Goal: Transaction & Acquisition: Book appointment/travel/reservation

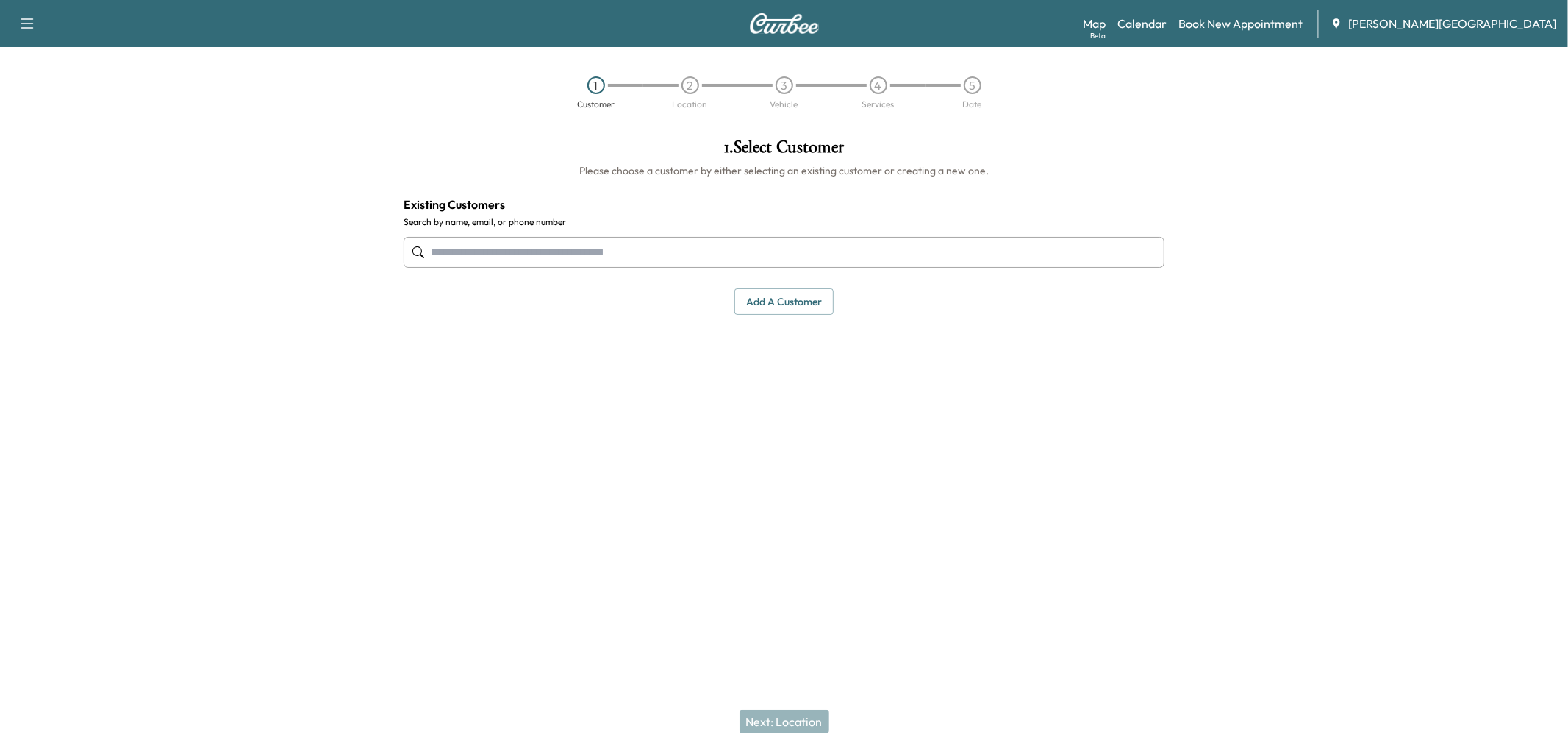
click at [1167, 30] on link "Calendar" at bounding box center [1142, 23] width 49 height 17
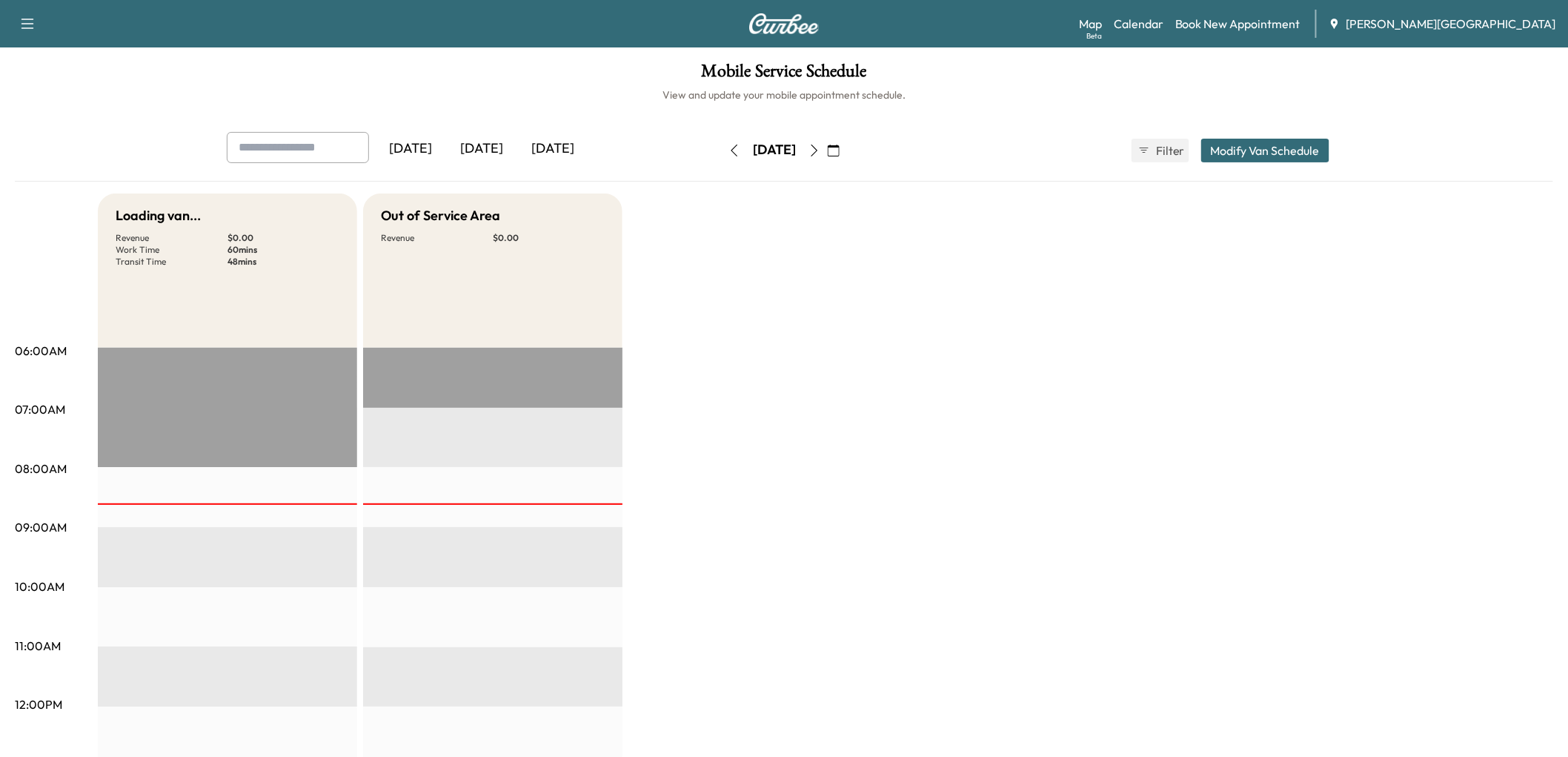
click at [517, 167] on div "[DATE]" at bounding box center [482, 148] width 72 height 34
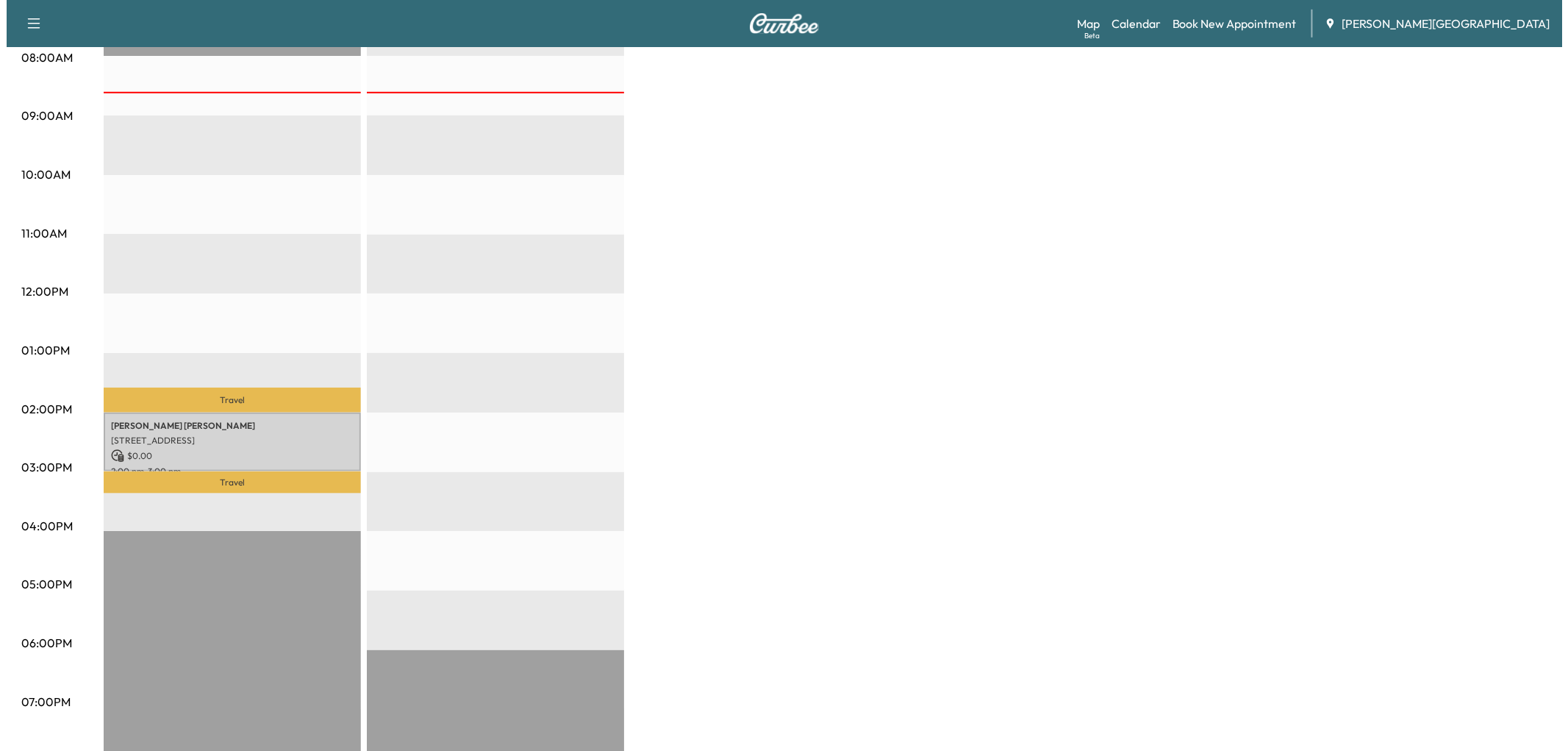
scroll to position [408, 0]
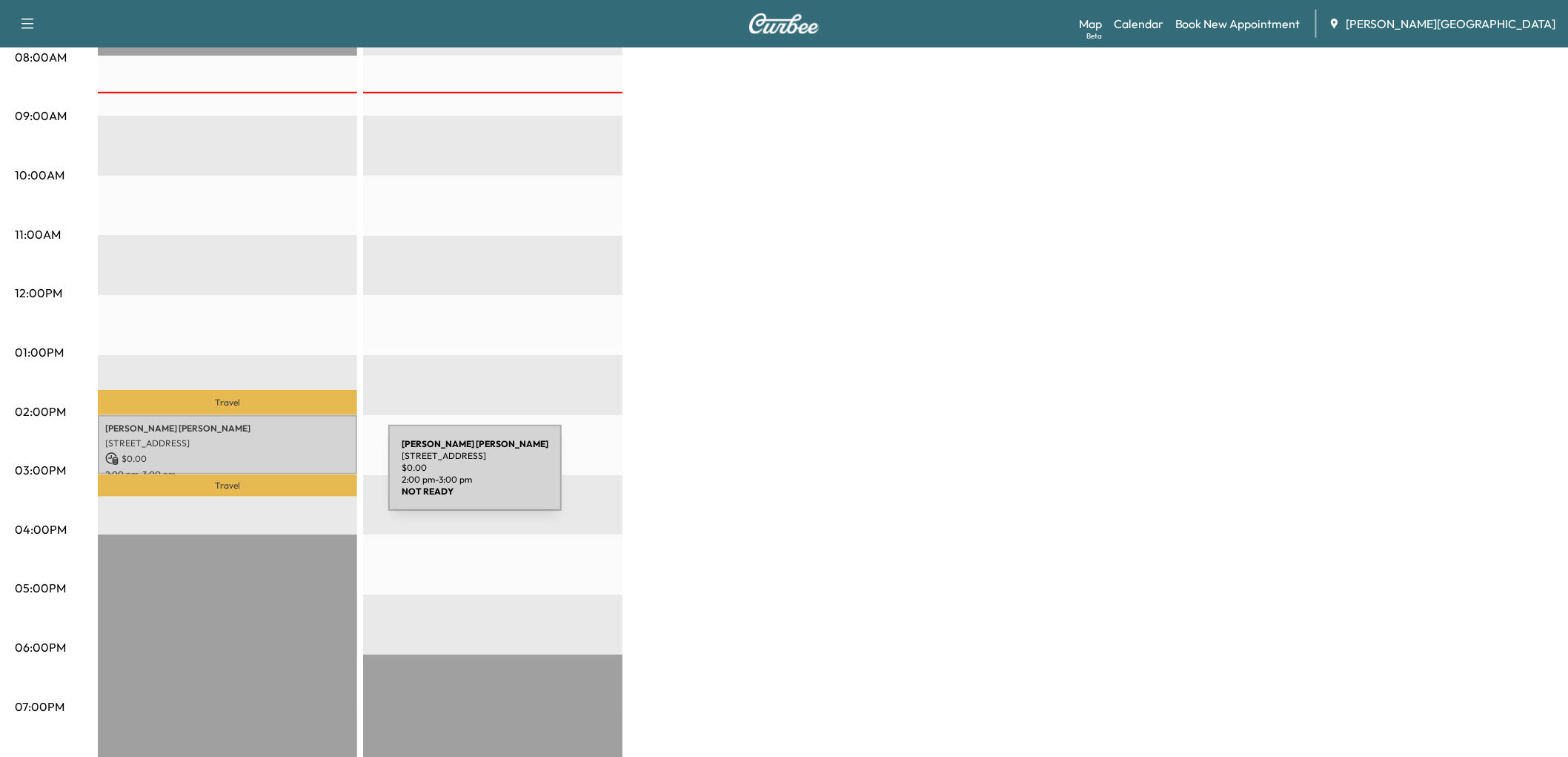
click at [277, 449] on p "[STREET_ADDRESS]" at bounding box center [227, 443] width 245 height 12
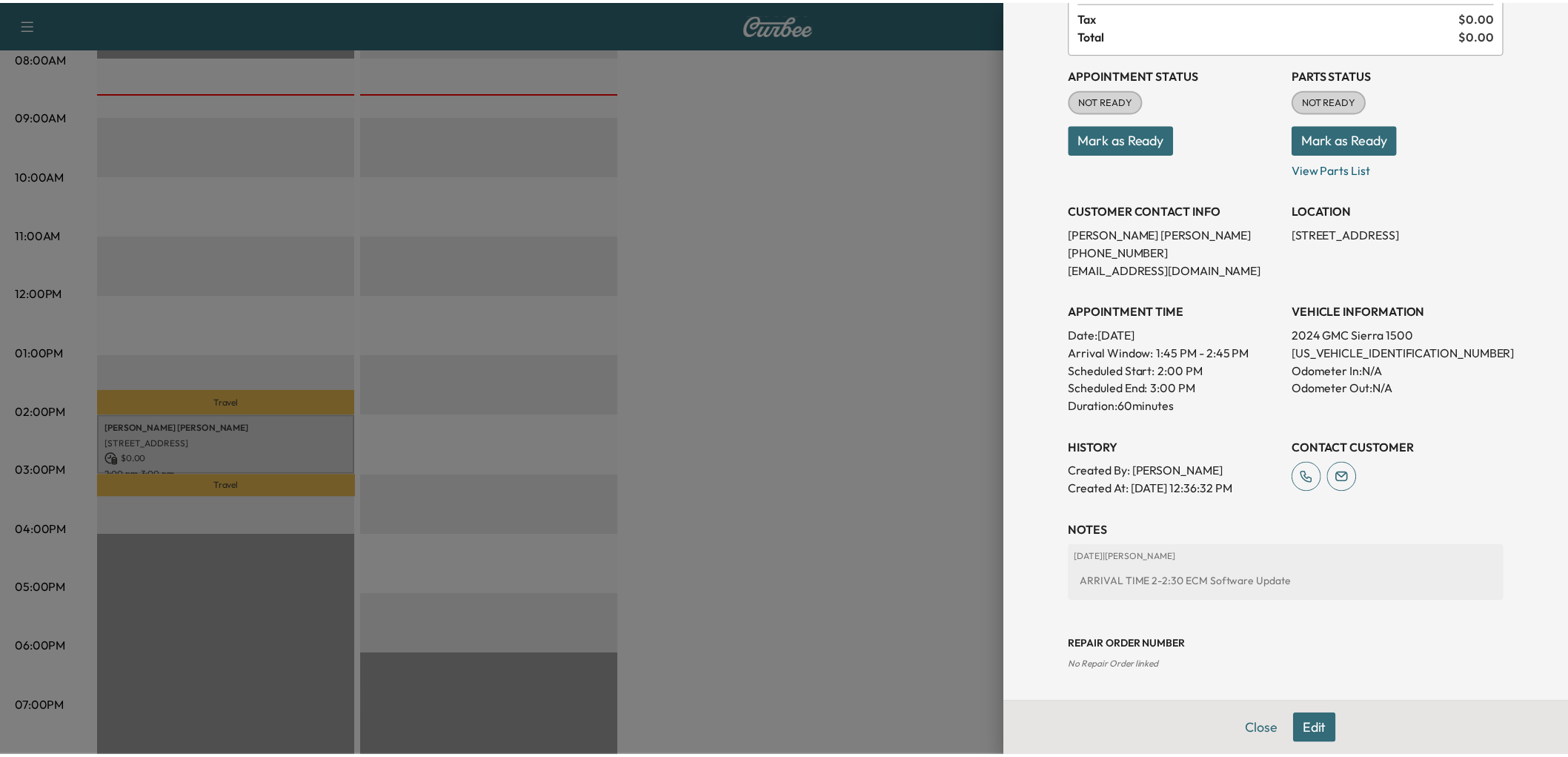
scroll to position [0, 0]
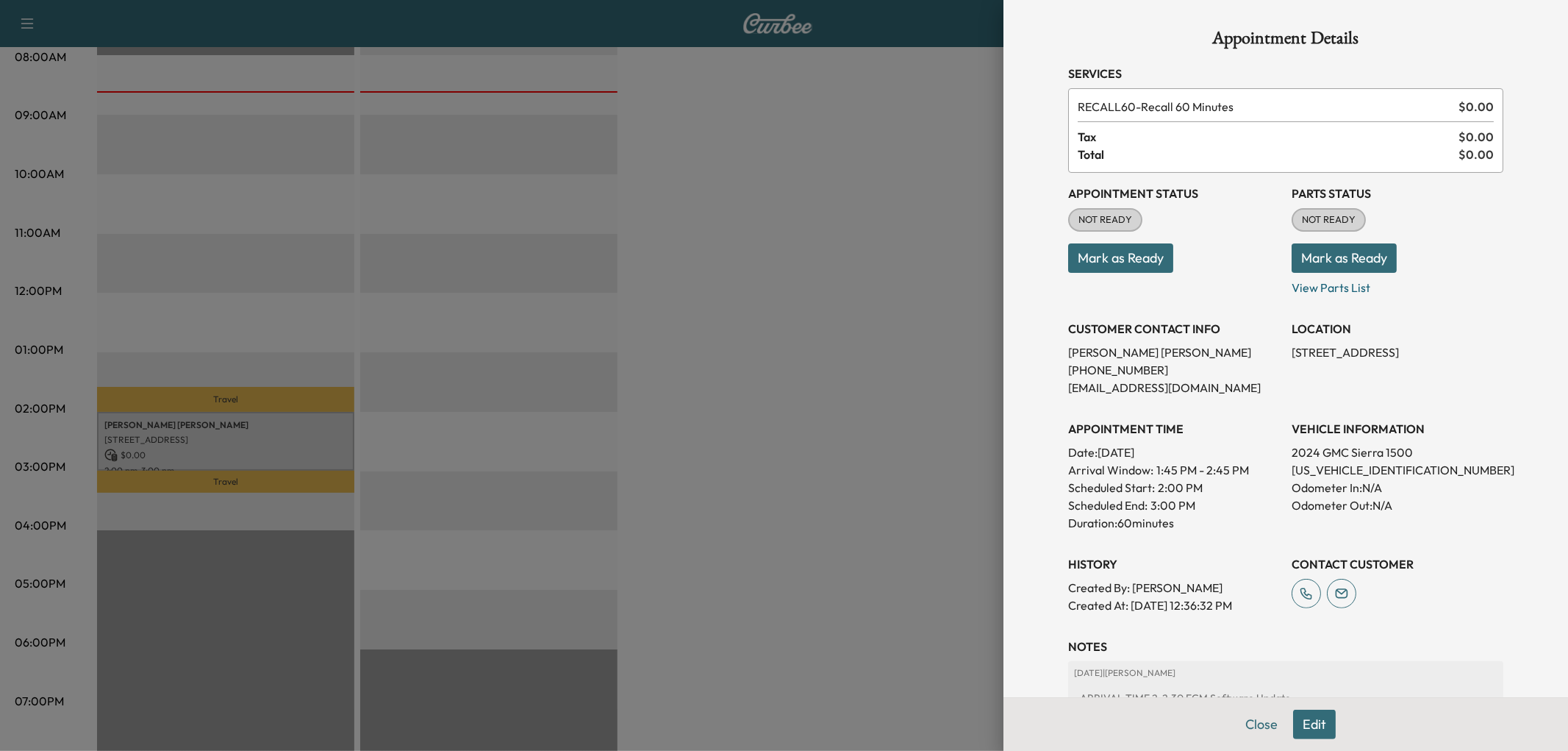
click at [1108, 273] on button "Mark as Ready" at bounding box center [1121, 257] width 105 height 30
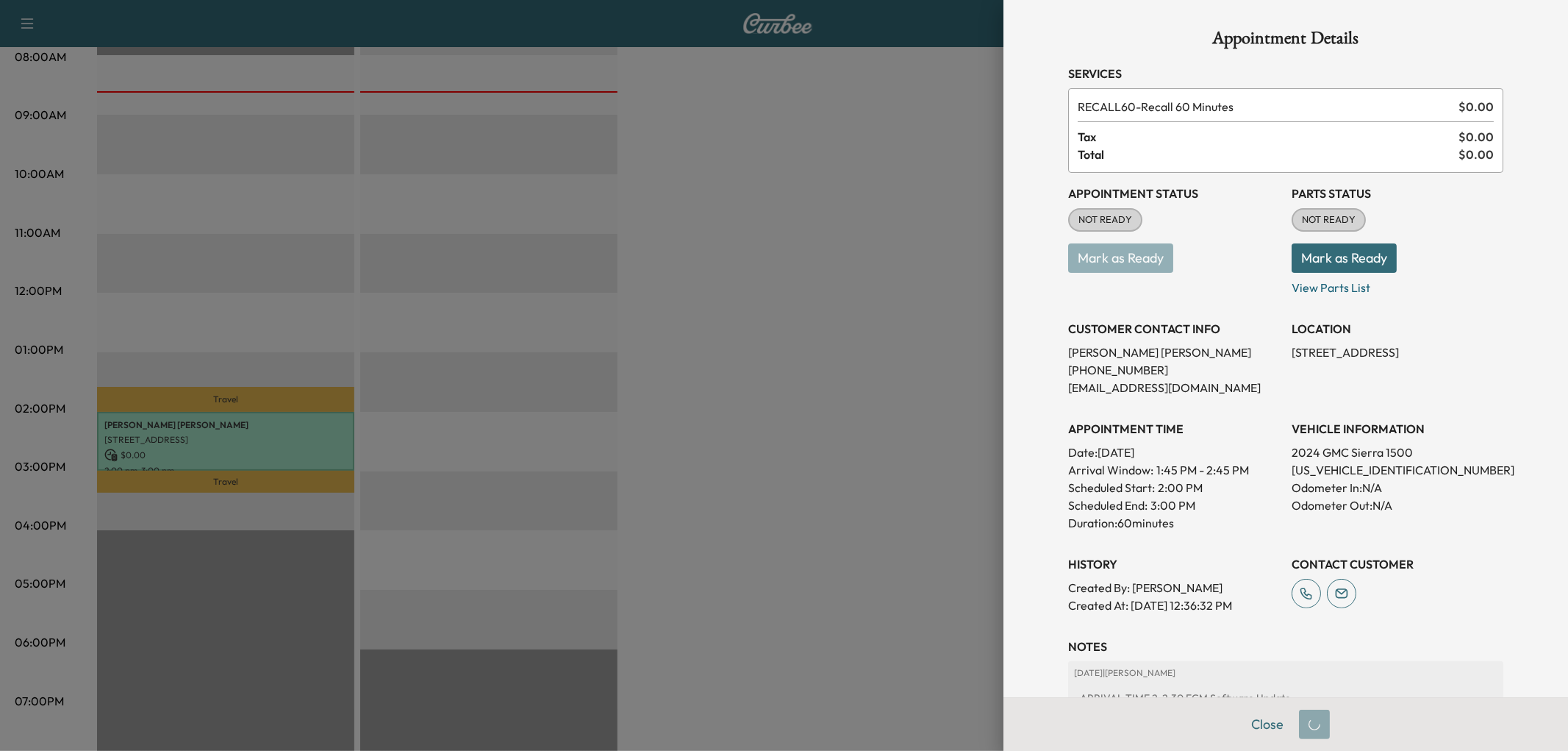
click at [869, 420] on div at bounding box center [784, 376] width 1568 height 751
click at [916, 368] on div at bounding box center [784, 376] width 1568 height 751
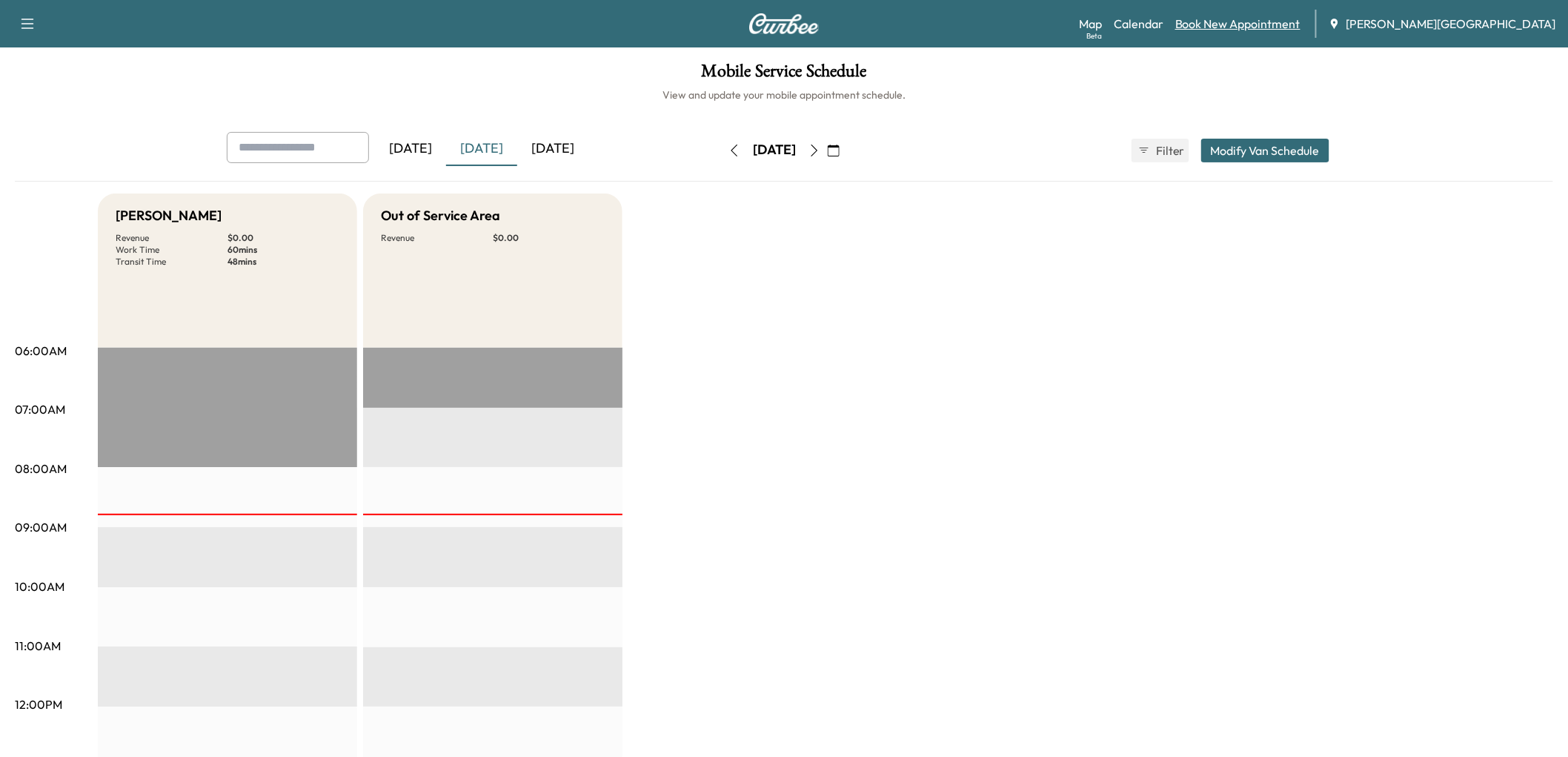
click at [1266, 32] on link "Book New Appointment" at bounding box center [1237, 23] width 125 height 17
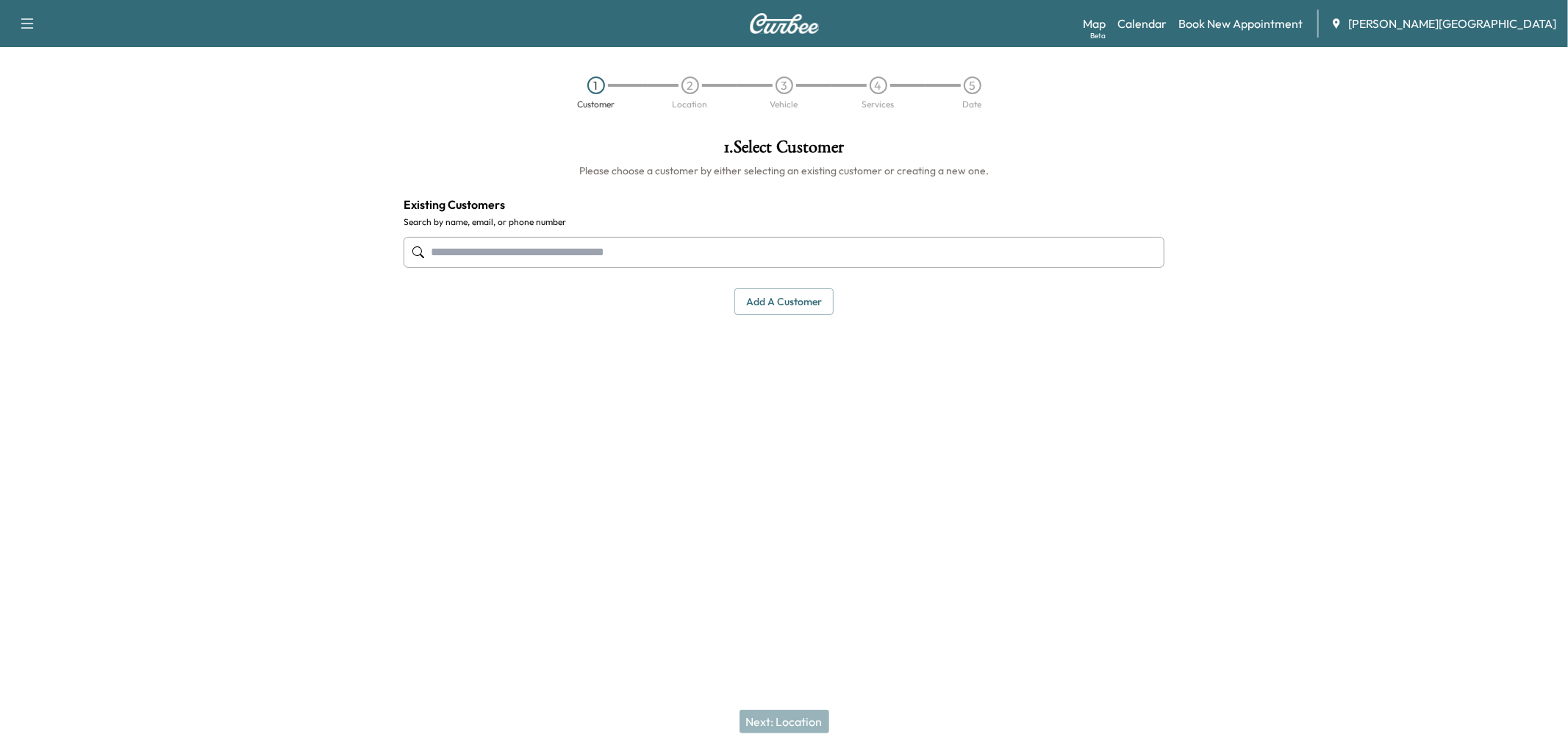
click at [519, 268] on input "text" at bounding box center [784, 253] width 760 height 31
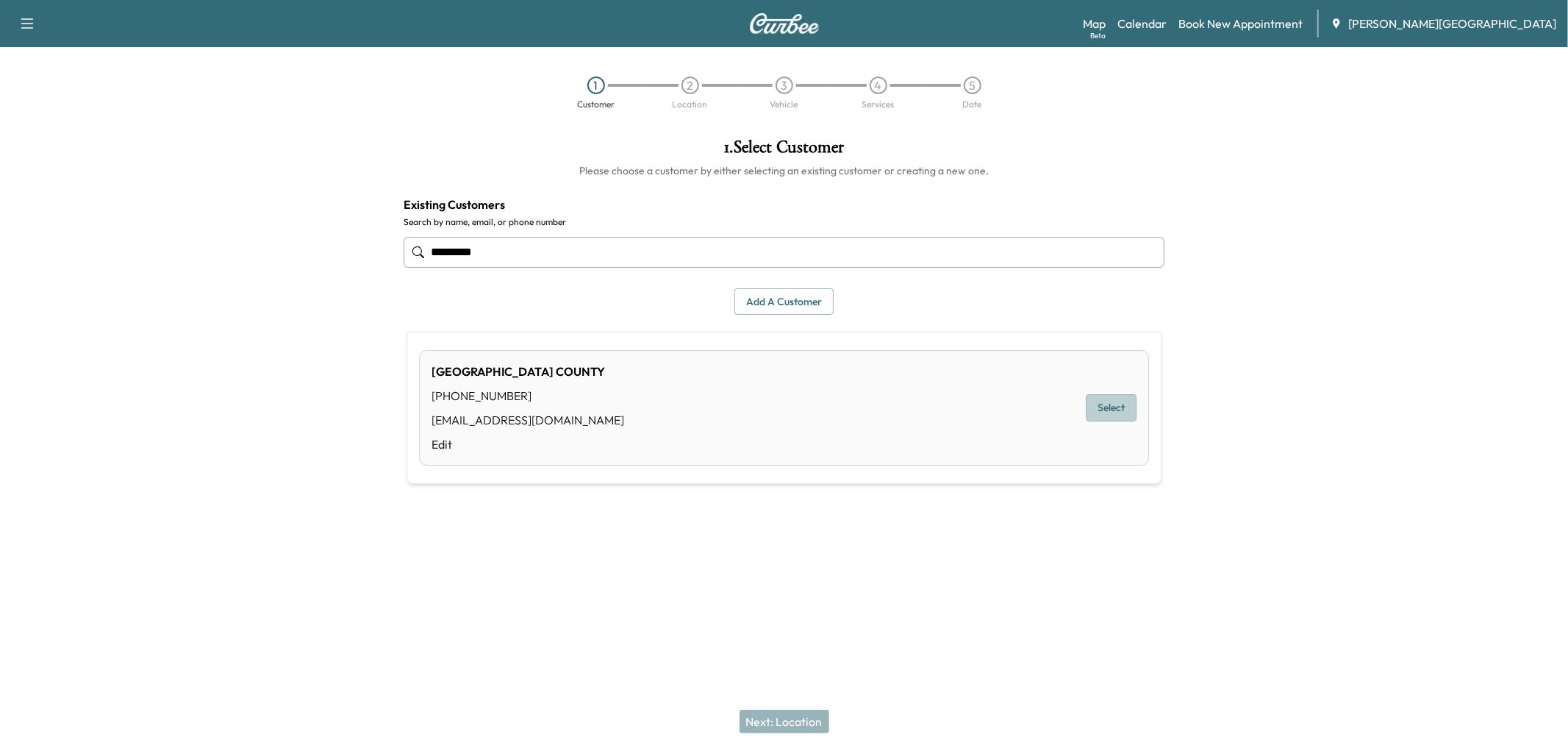
click at [1108, 417] on button "Select" at bounding box center [1111, 407] width 51 height 27
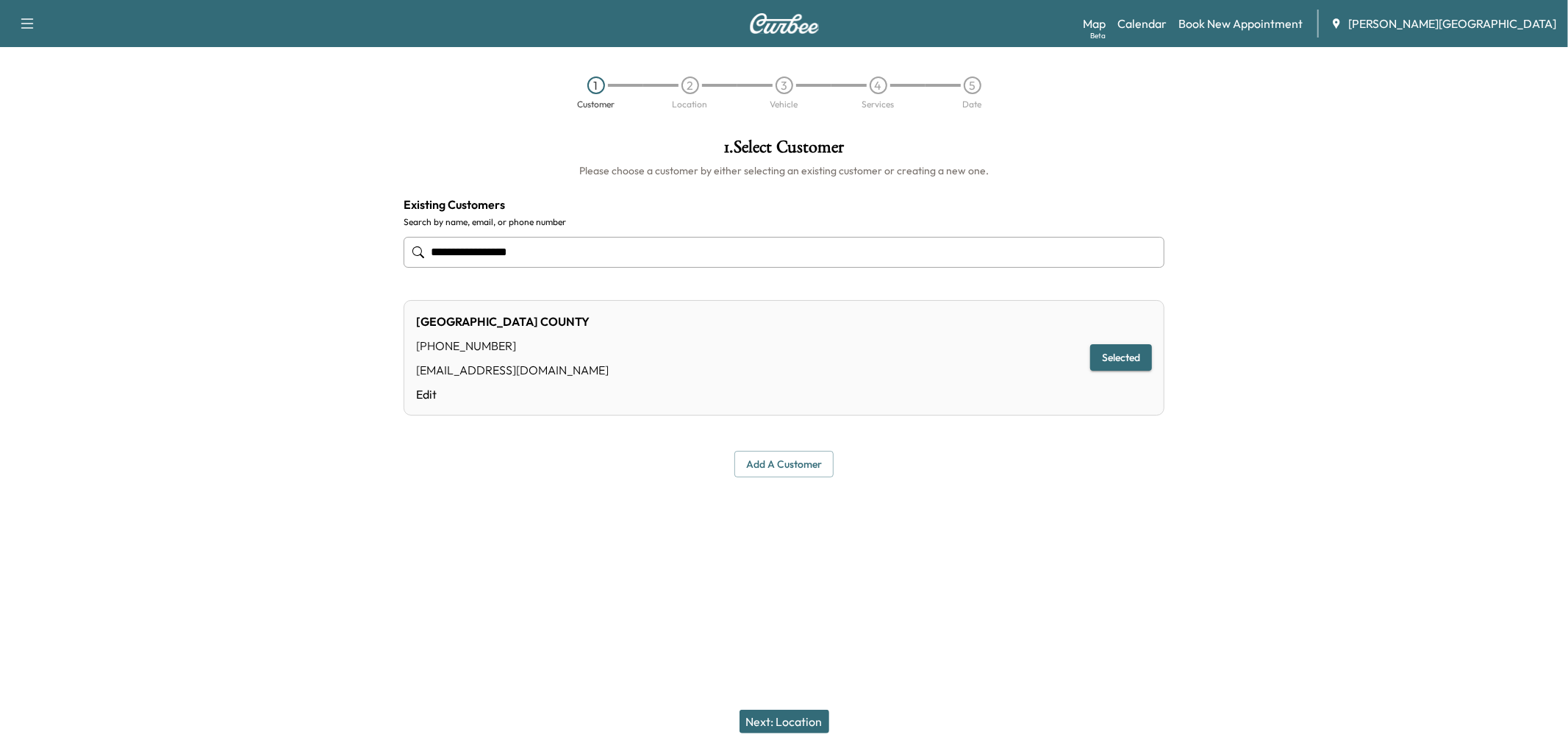
type input "**********"
click at [751, 712] on button "Next: Location" at bounding box center [784, 721] width 89 height 24
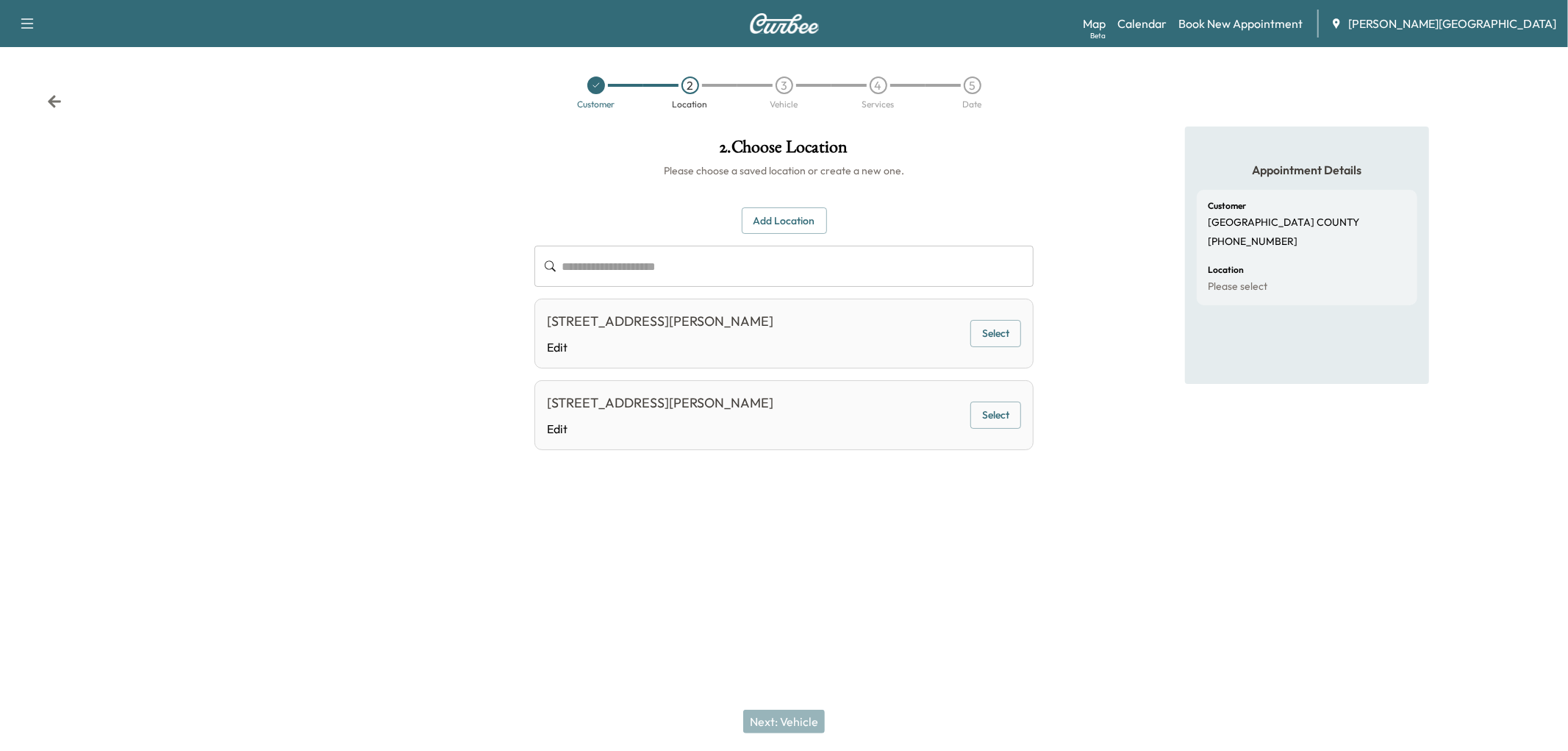
click at [987, 347] on button "Select" at bounding box center [996, 333] width 51 height 27
click at [809, 721] on button "Next: Vehicle" at bounding box center [784, 721] width 82 height 24
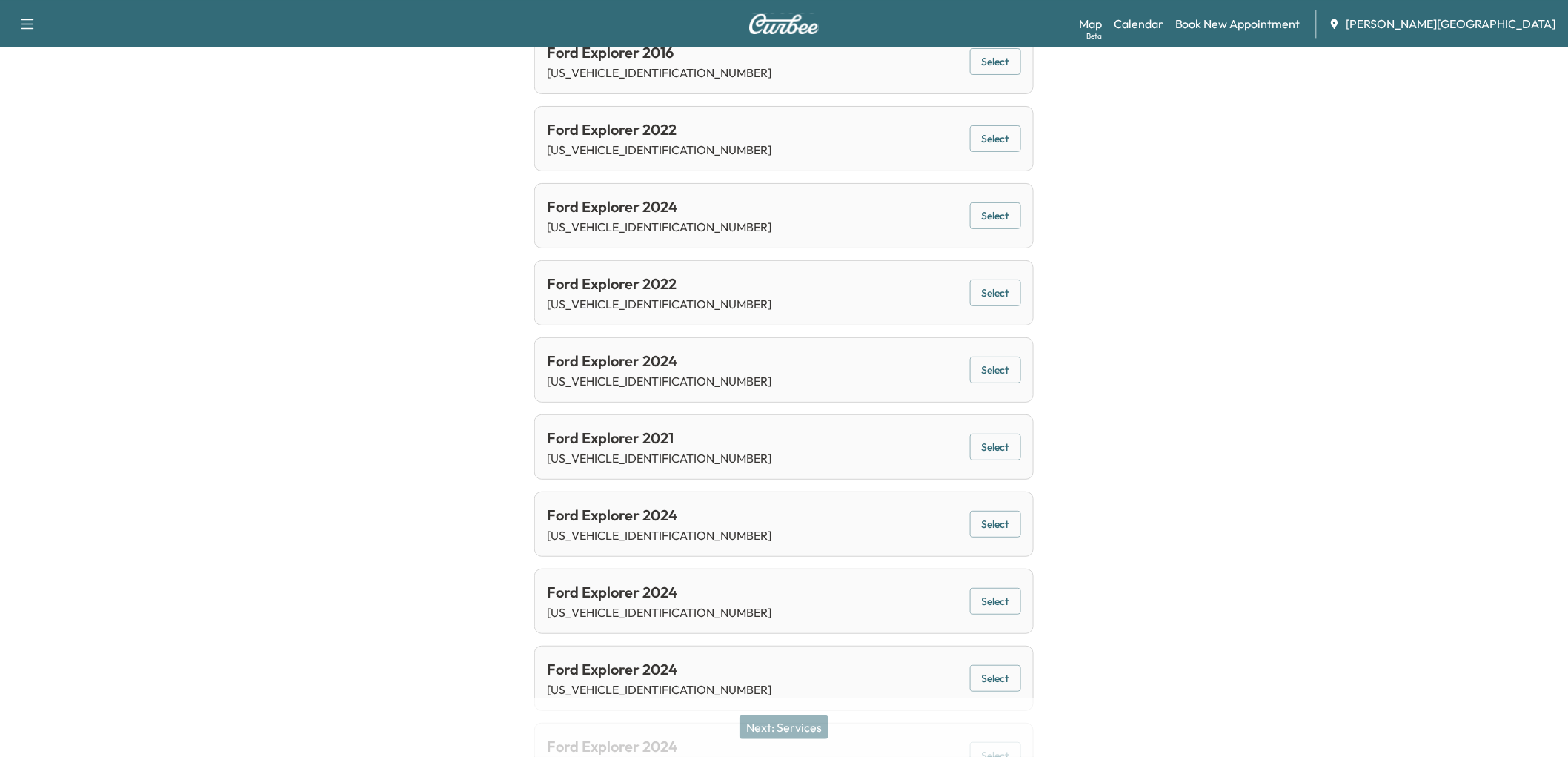
scroll to position [1400, 0]
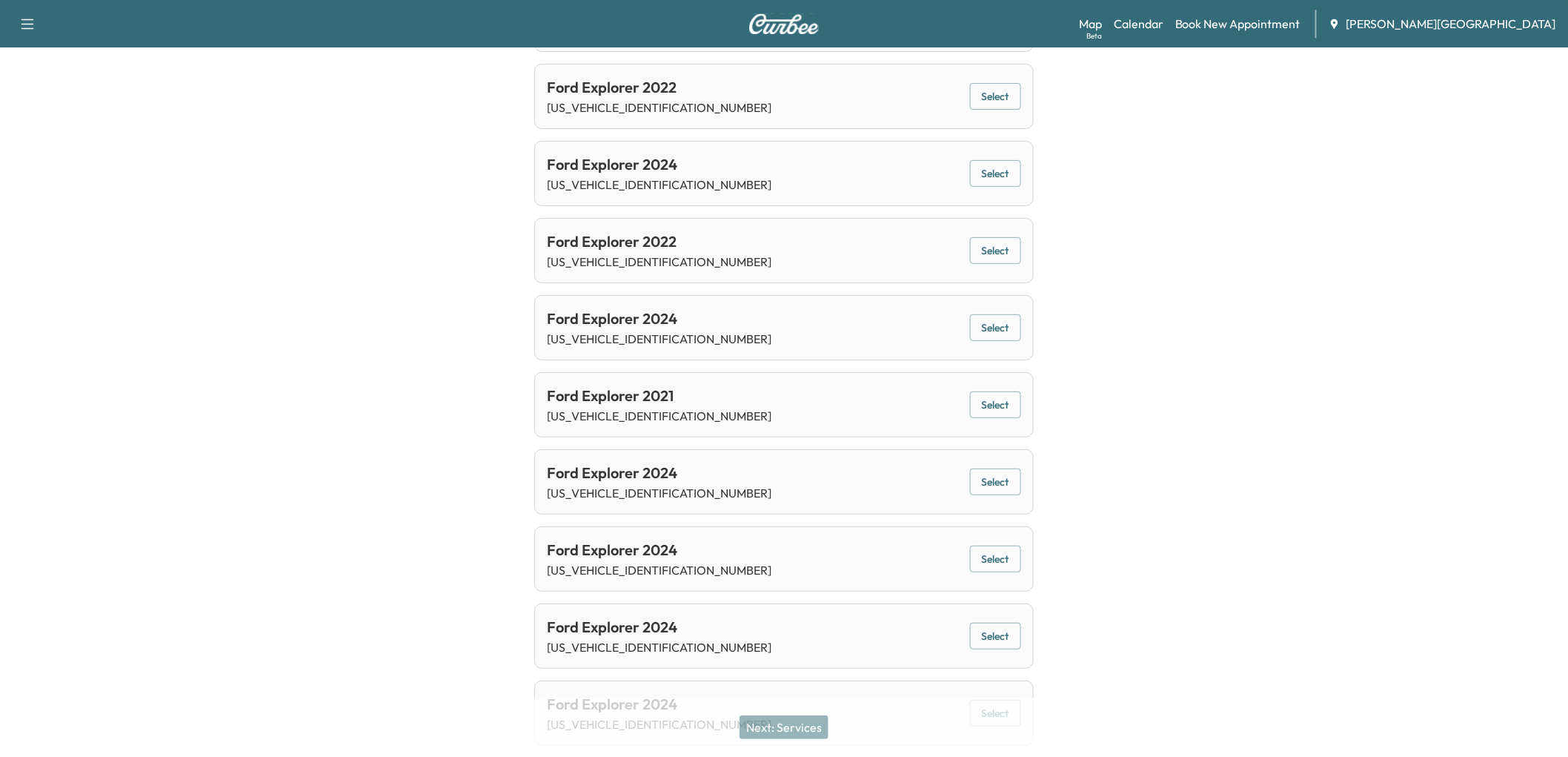
click at [792, 129] on div "Ford Explorer 2022 [US_VEHICLE_IDENTIFICATION_NUMBER] Select" at bounding box center [783, 96] width 498 height 65
click at [1008, 110] on button "Select" at bounding box center [995, 97] width 51 height 27
click at [789, 721] on button "Next: Services" at bounding box center [784, 727] width 89 height 24
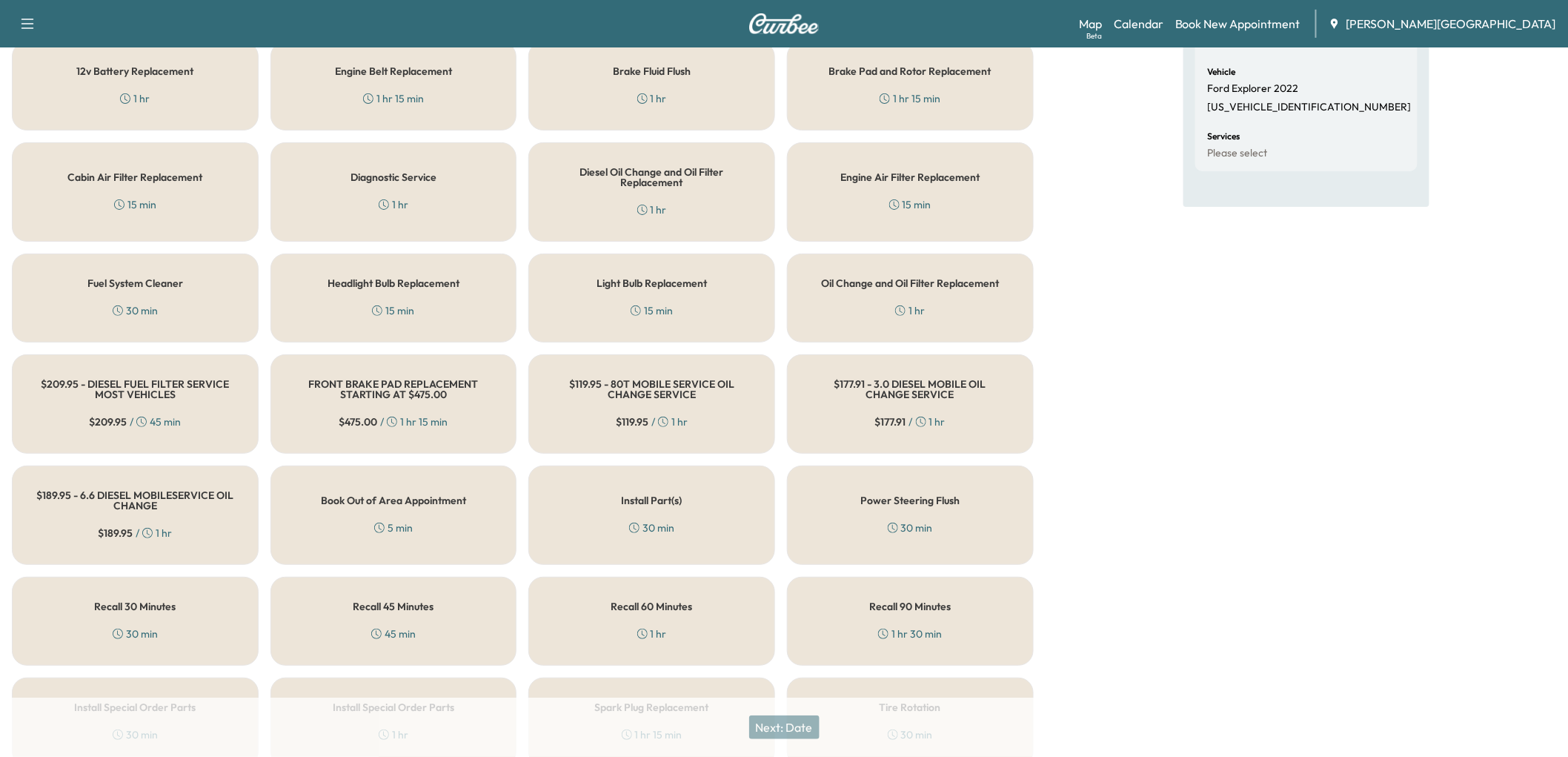
scroll to position [247, 0]
click at [888, 288] on h5 "Oil Change and Oil Filter Replacement" at bounding box center [910, 282] width 178 height 11
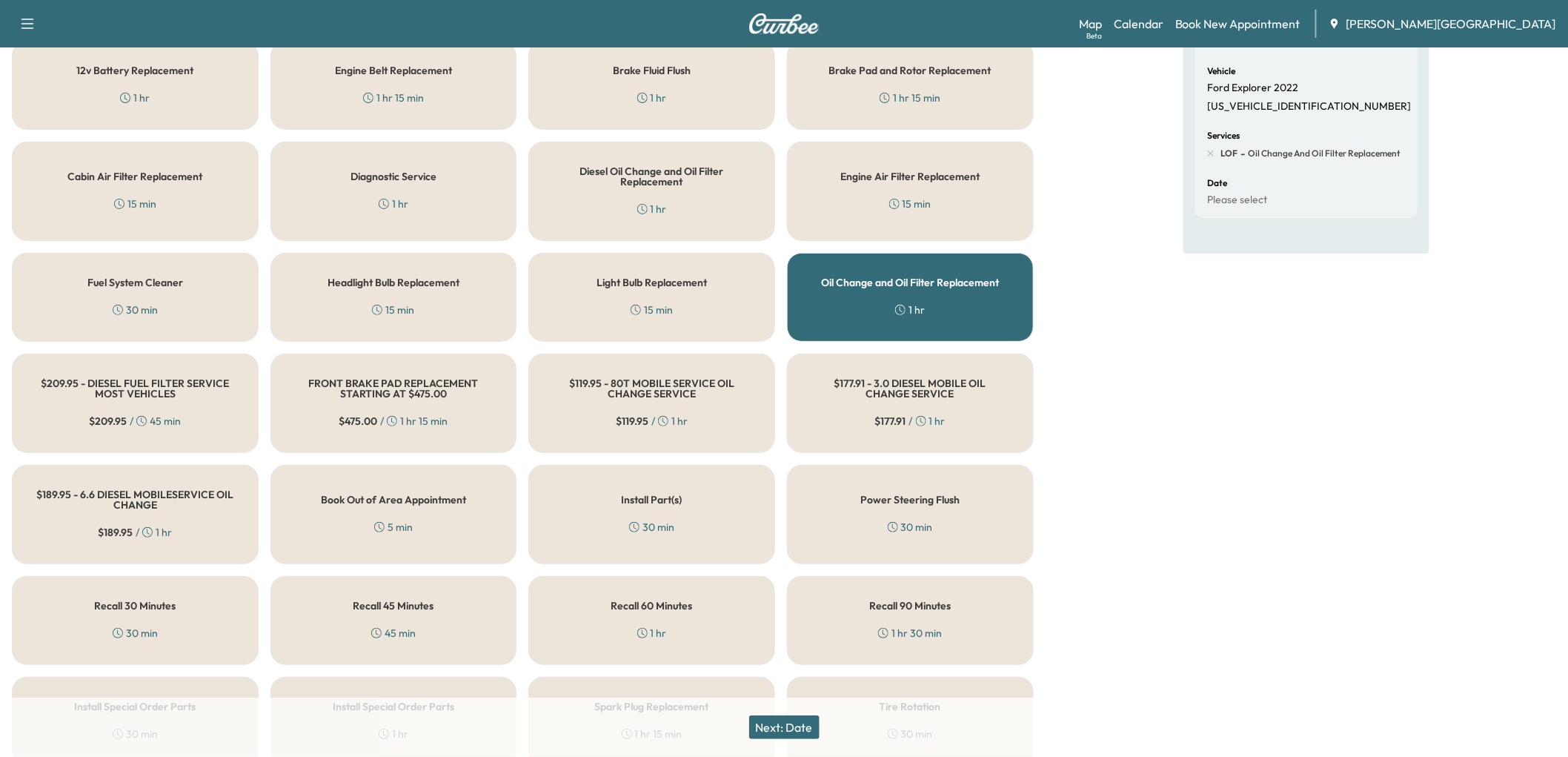
click at [761, 717] on button "Next: Date" at bounding box center [784, 727] width 71 height 24
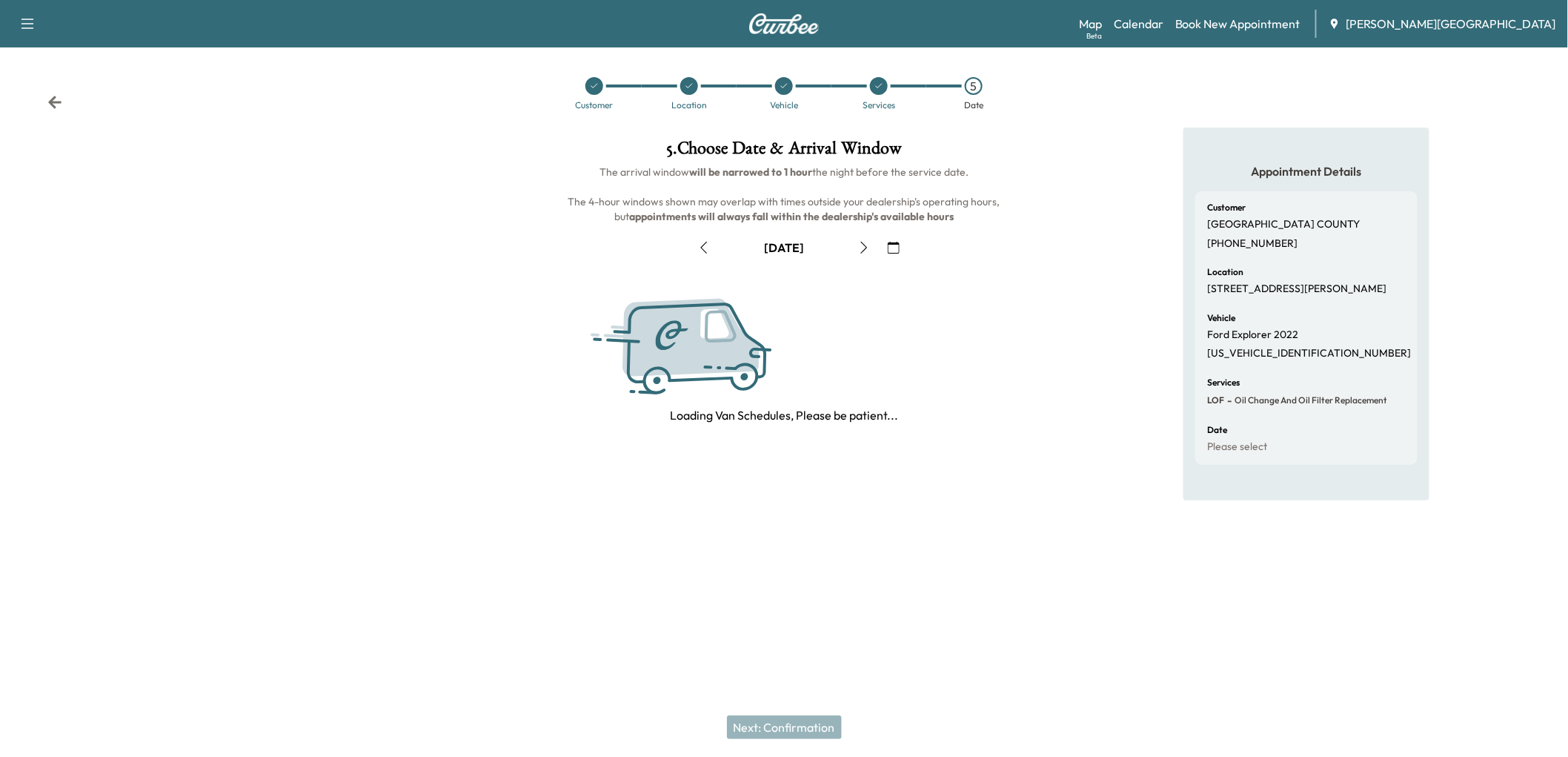
scroll to position [0, 0]
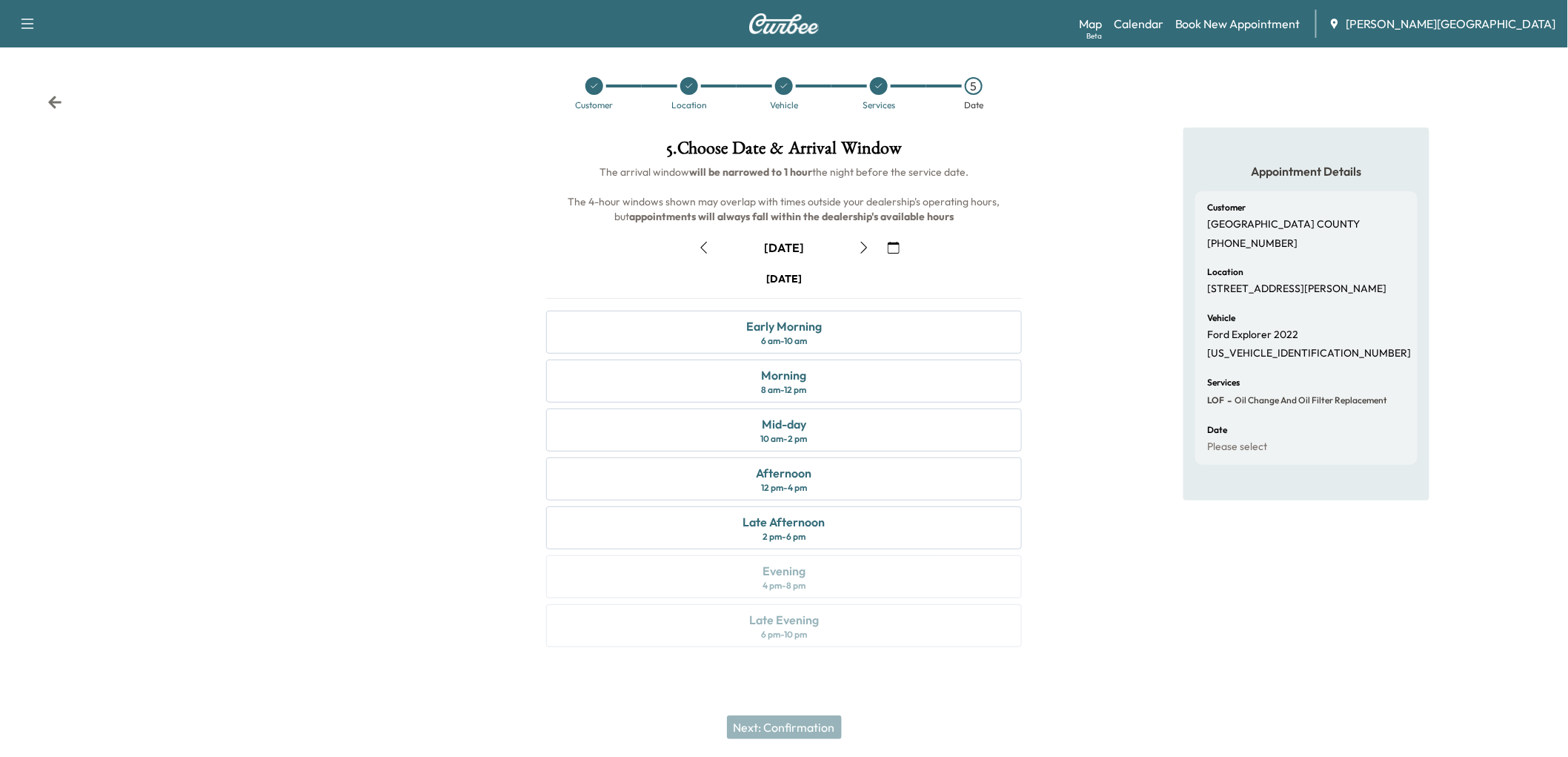
click at [704, 259] on button "button" at bounding box center [704, 247] width 25 height 24
click at [801, 396] on div "8 am - 12 pm" at bounding box center [783, 390] width 45 height 12
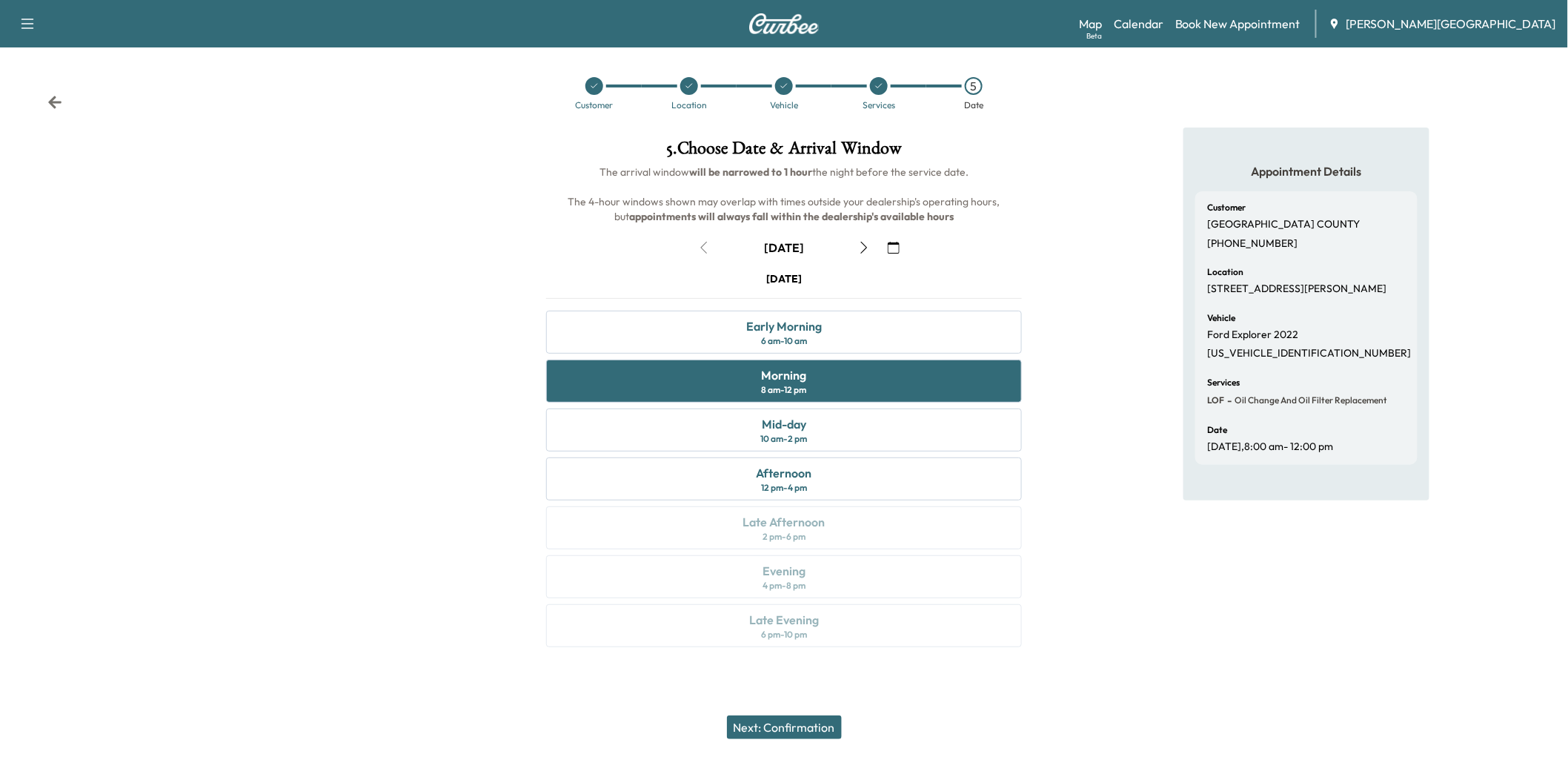
click at [786, 729] on button "Next: Confirmation" at bounding box center [784, 727] width 115 height 24
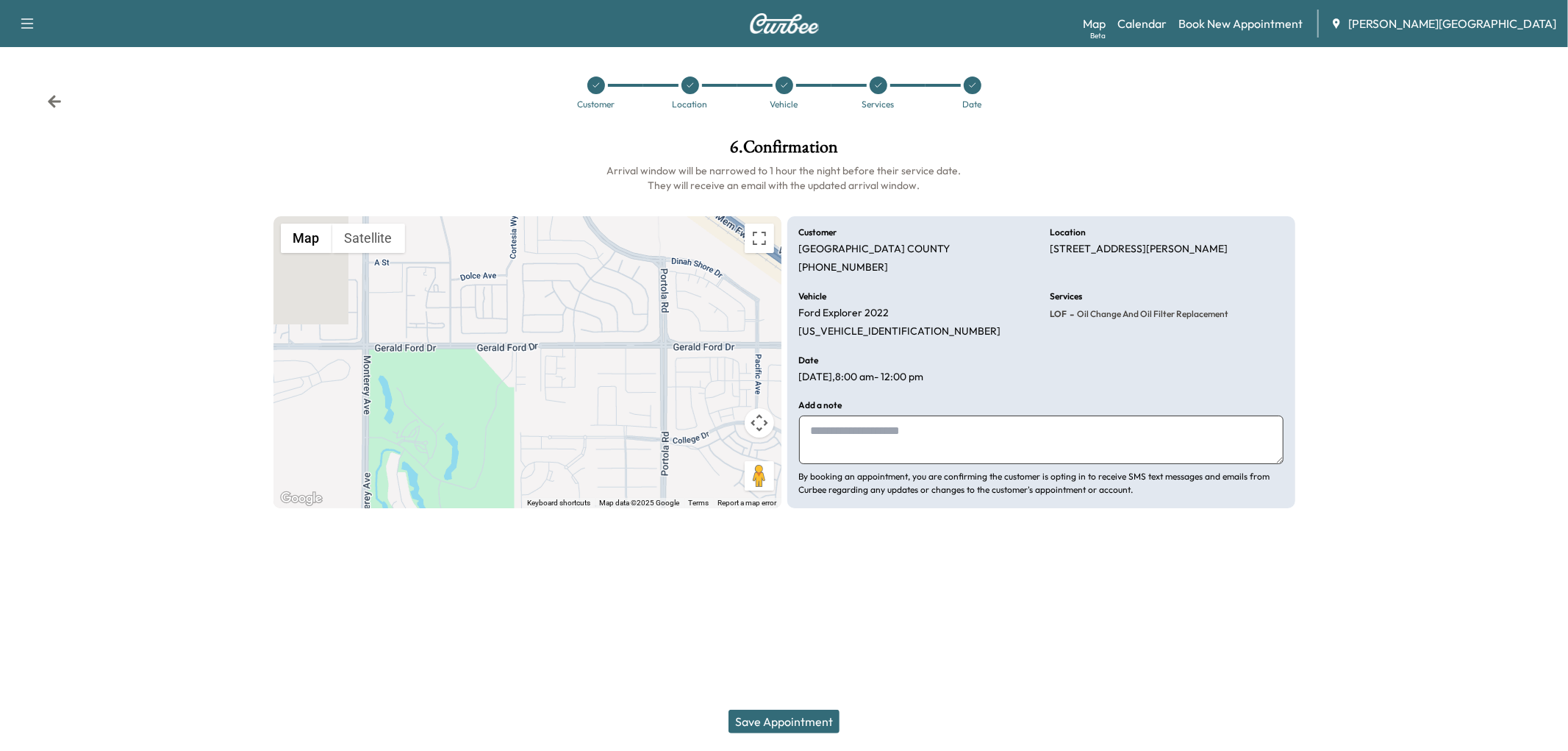
drag, startPoint x: 842, startPoint y: 532, endPoint x: 1134, endPoint y: 443, distance: 305.3
click at [1134, 443] on div "Customer [GEOGRAPHIC_DATA] [PHONE_NUMBER] Location [STREET_ADDRESS][PERSON_NAME…" at bounding box center [1041, 362] width 508 height 293
click at [907, 338] on p "[US_VEHICLE_IDENTIFICATION_NUMBER]" at bounding box center [900, 331] width 203 height 13
copy p "[US_VEHICLE_IDENTIFICATION_NUMBER]"
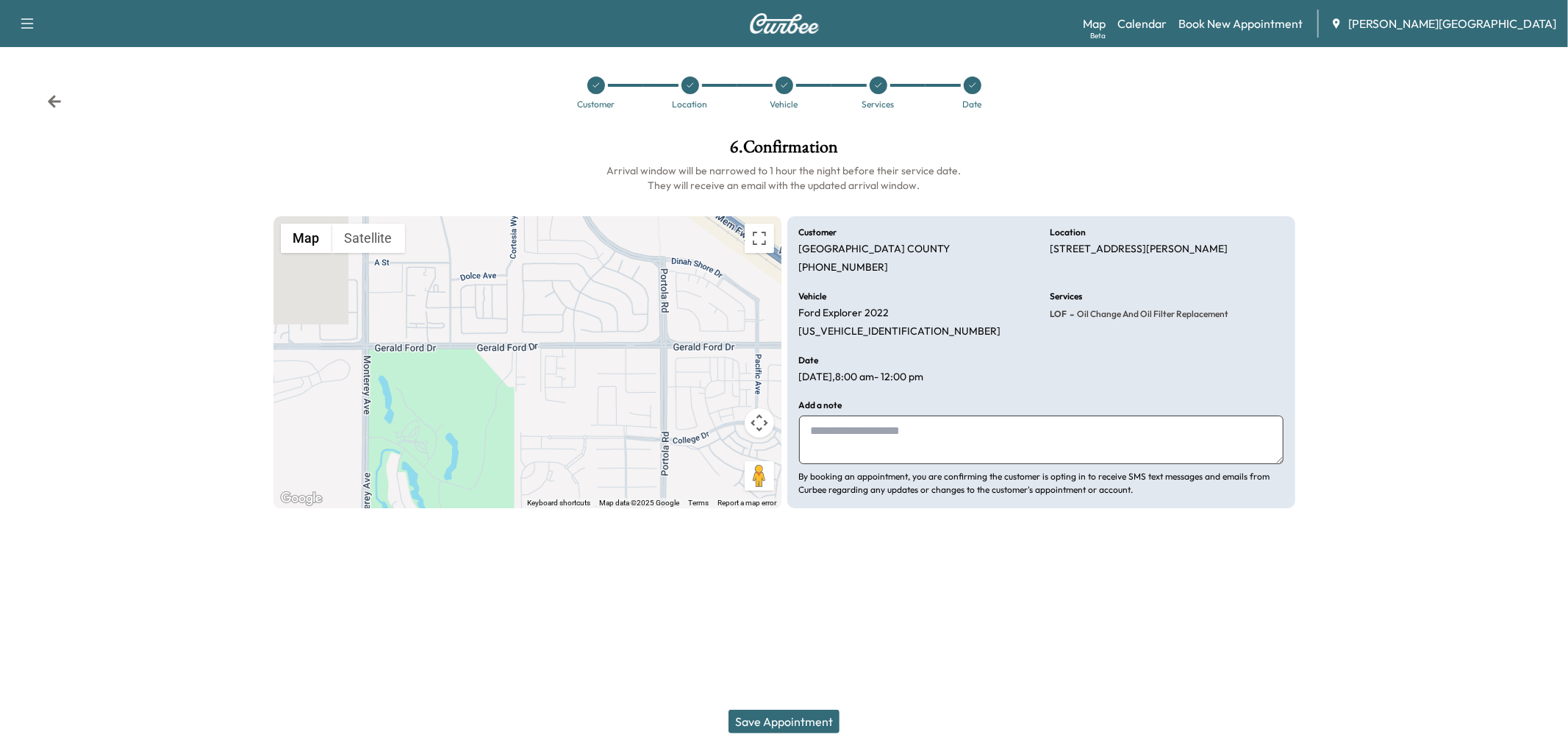
paste textarea "**********"
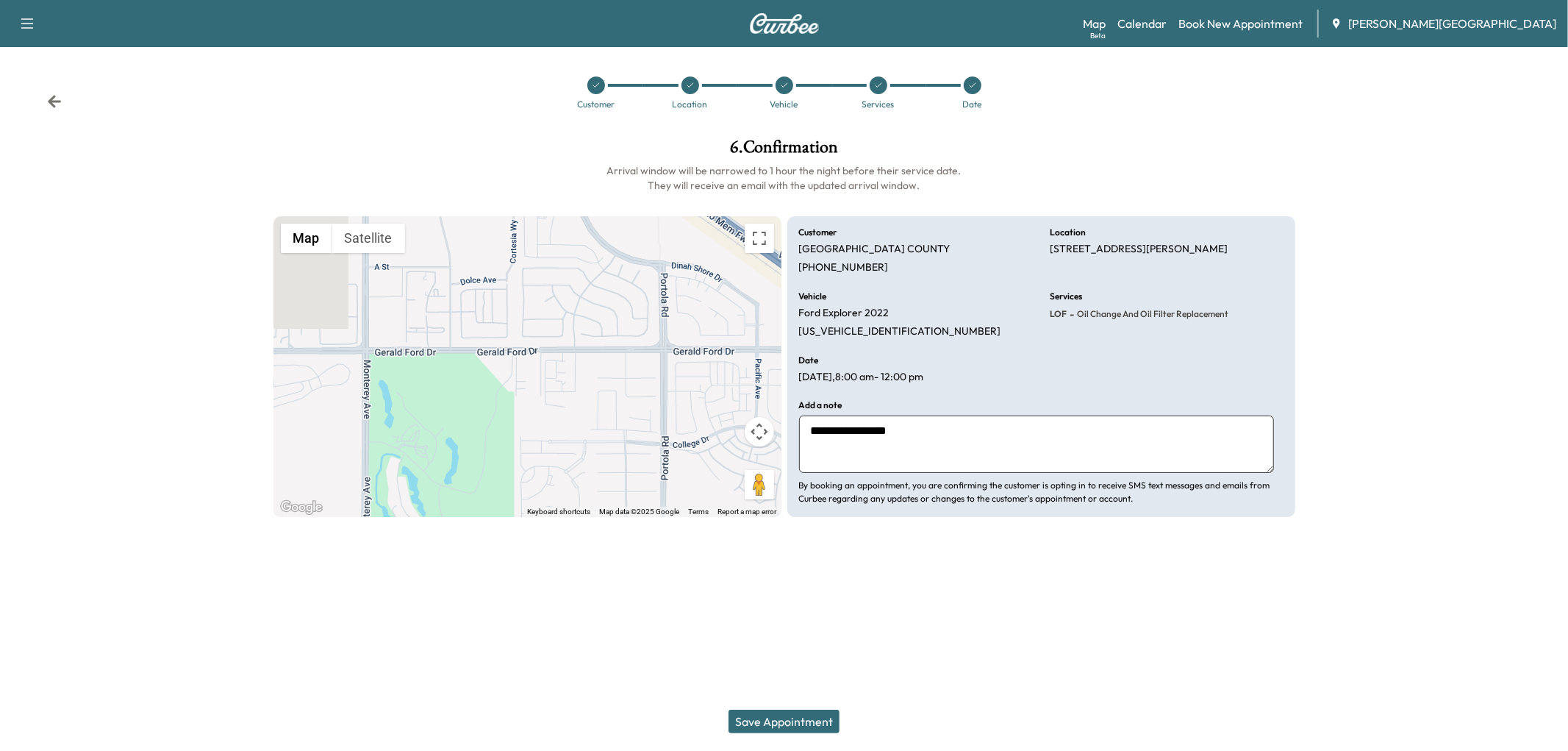
type textarea "**********"
click at [789, 710] on button "Save Appointment" at bounding box center [784, 721] width 111 height 24
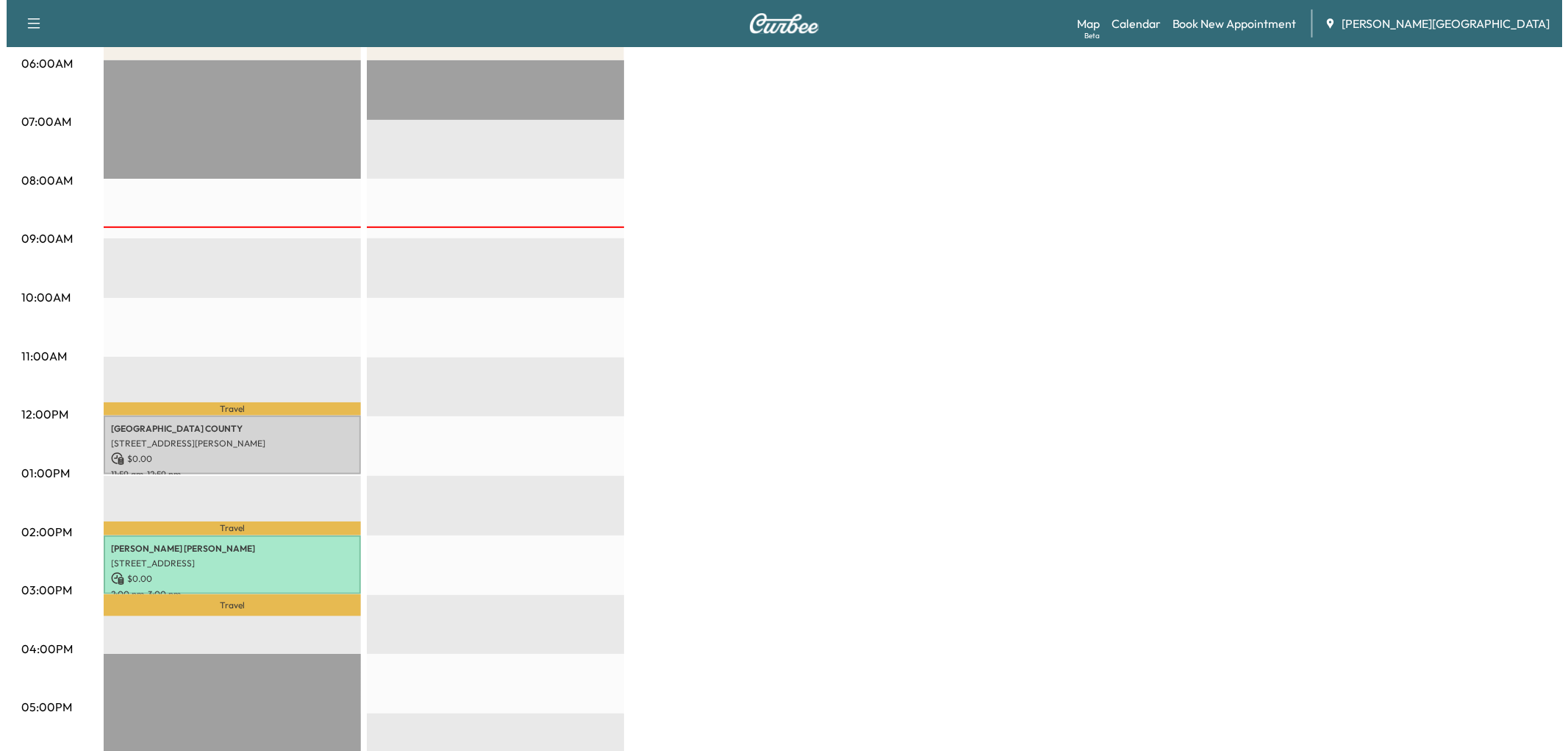
scroll to position [327, 0]
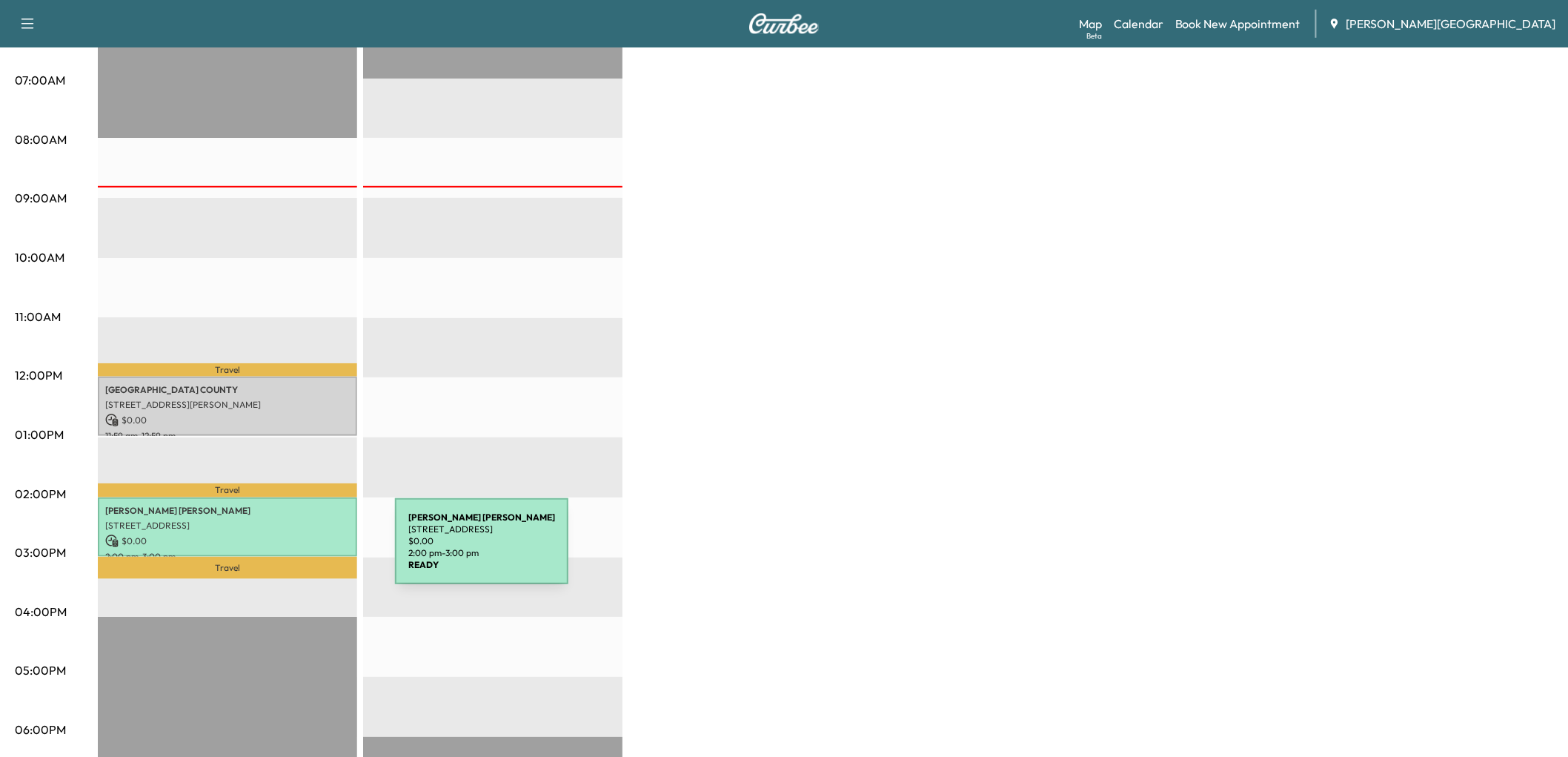
click at [284, 517] on p "[PERSON_NAME]" at bounding box center [227, 510] width 245 height 12
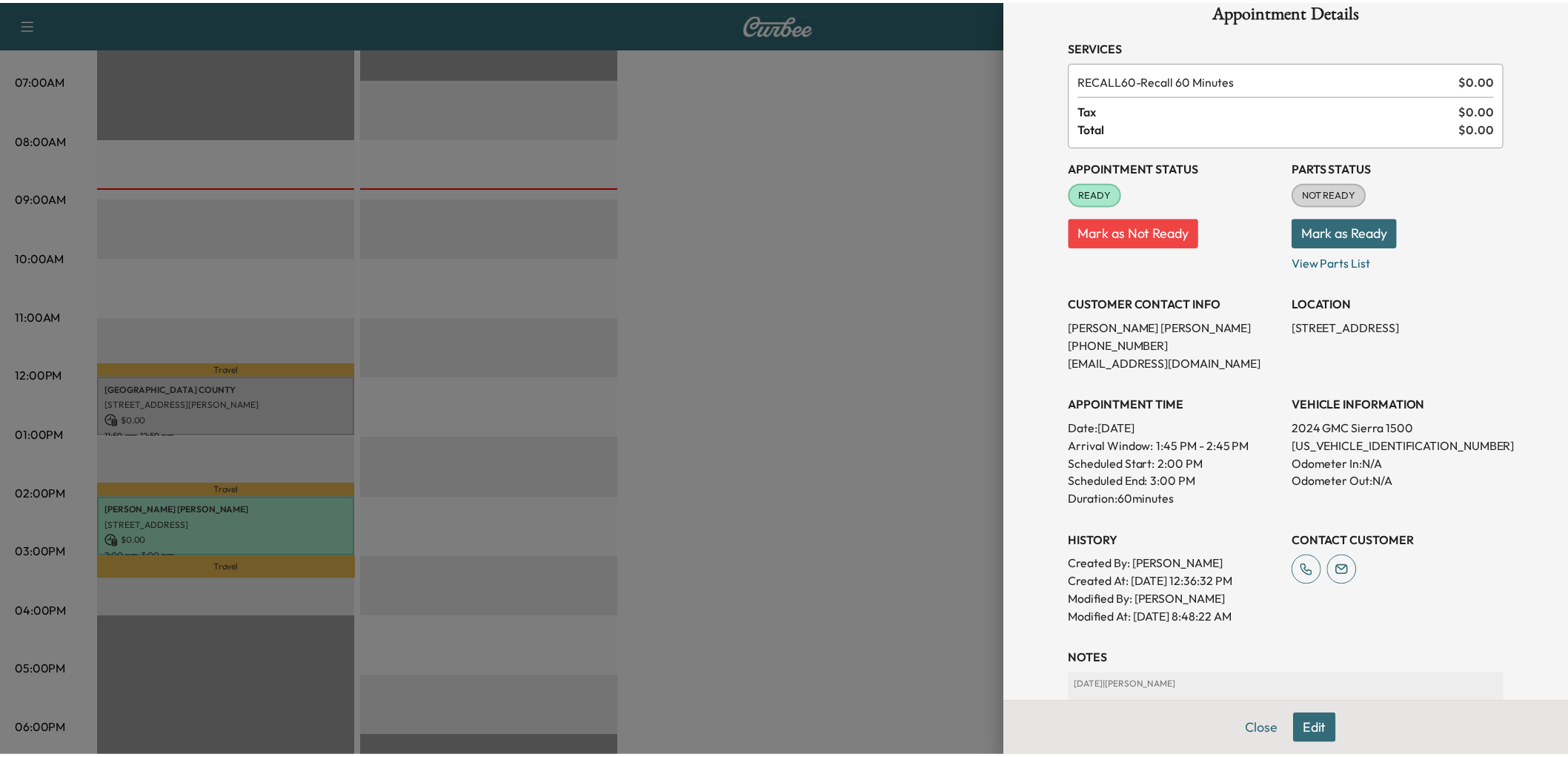
scroll to position [0, 0]
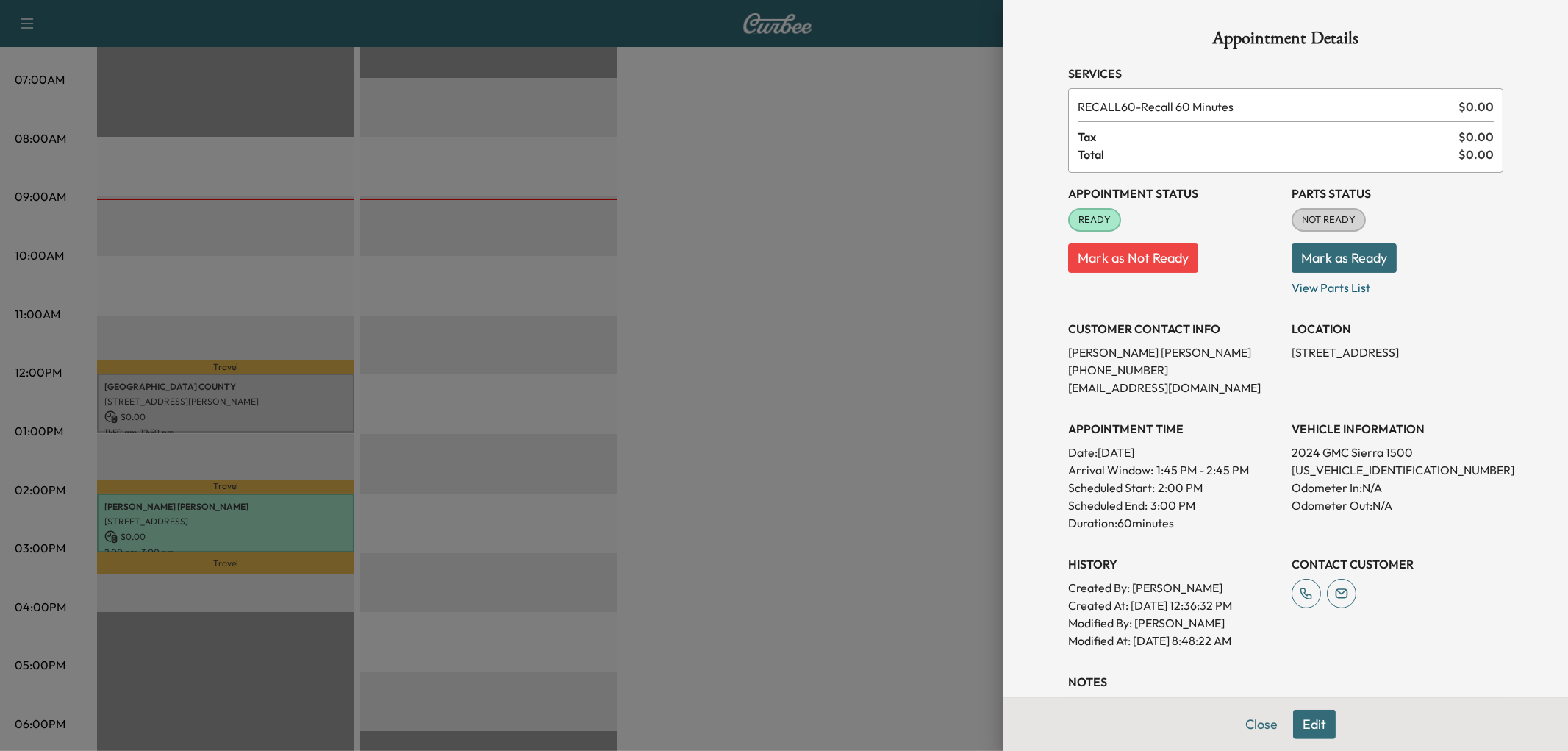
click at [824, 339] on div at bounding box center [784, 376] width 1568 height 751
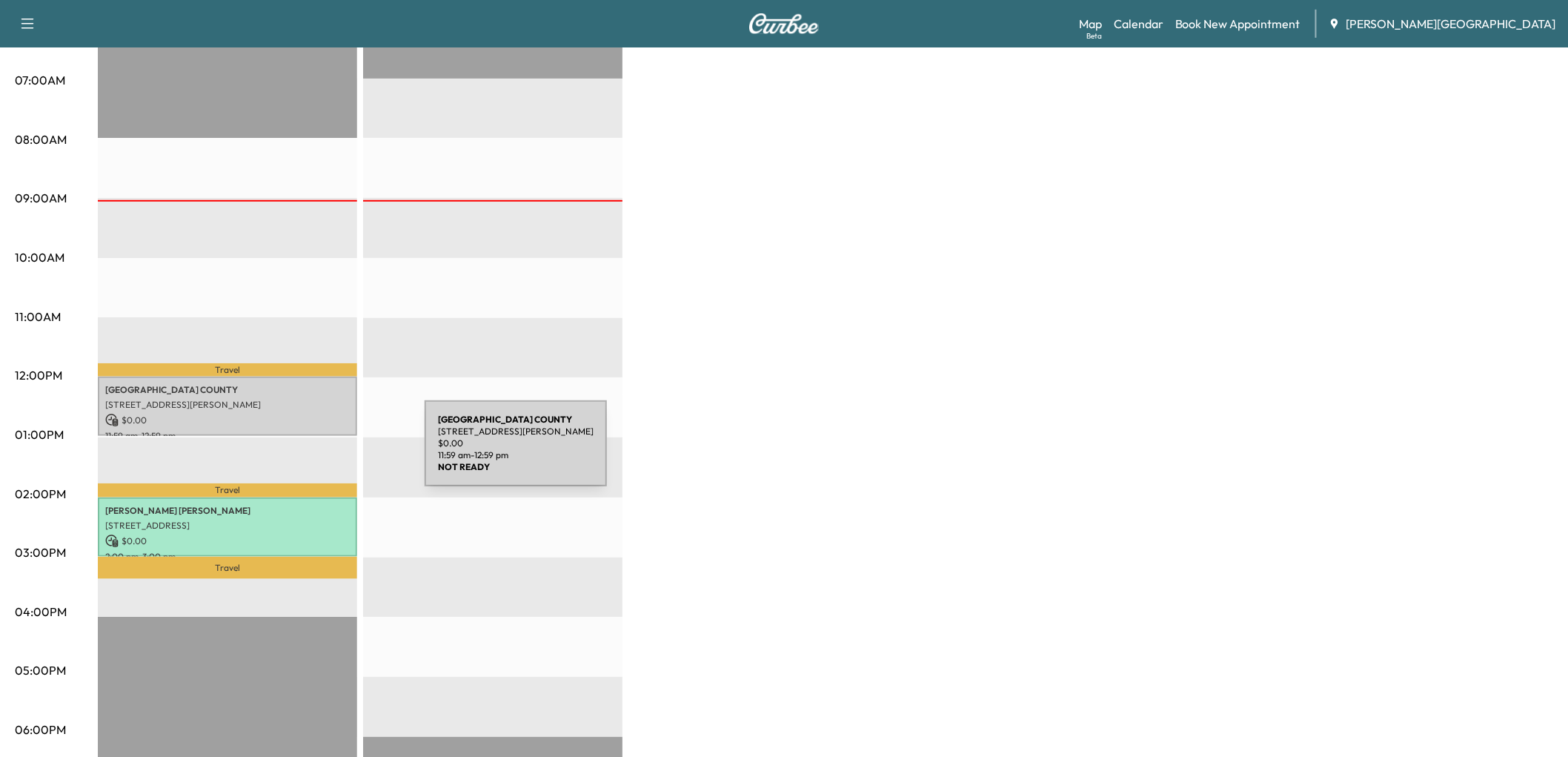
click at [314, 437] on div "RIVERSIDE COUNTY 73-[STREET_ADDRESS][PERSON_NAME] $ 0.00 11:59 am - 12:59 pm" at bounding box center [227, 407] width 259 height 60
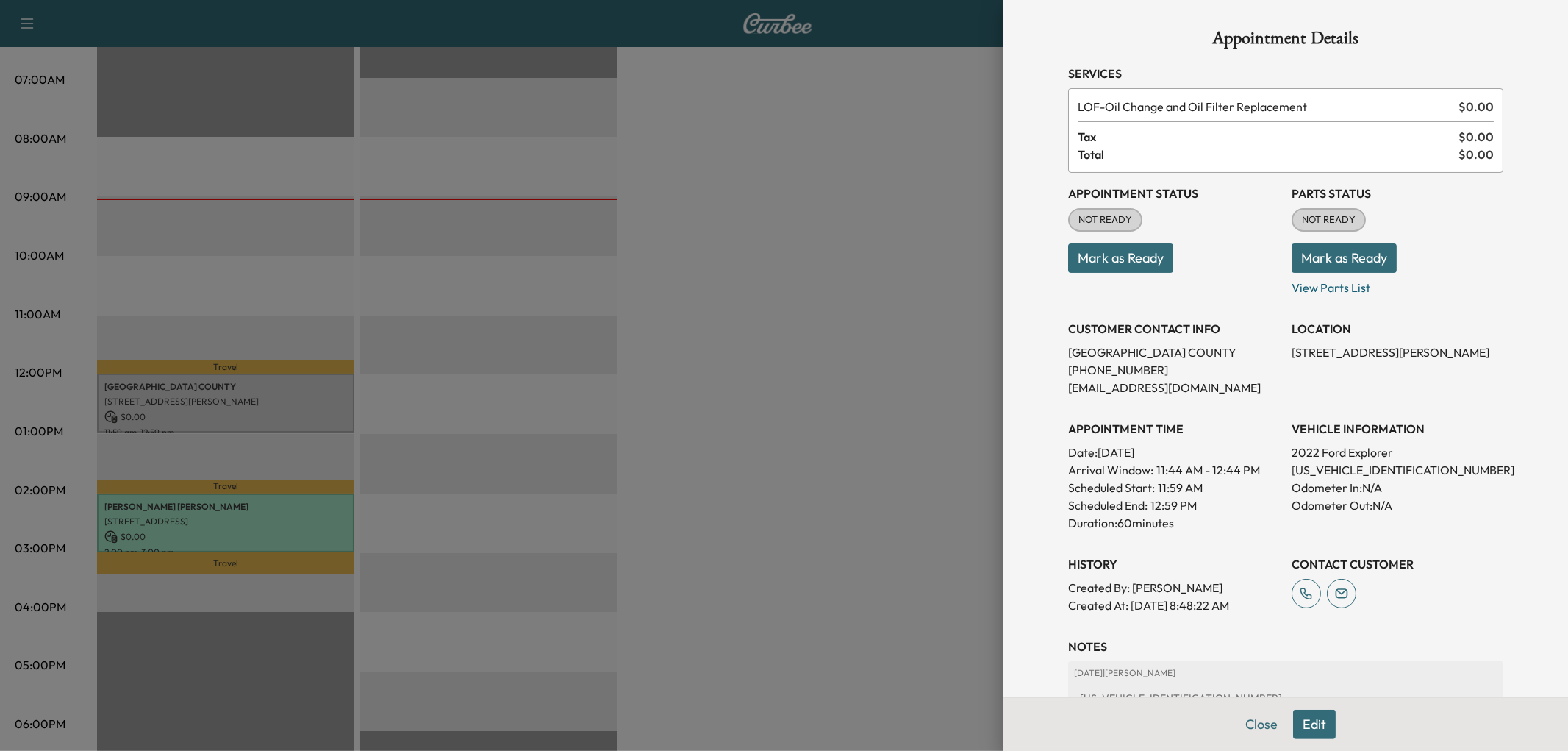
click at [1072, 273] on button "Mark as Ready" at bounding box center [1121, 257] width 105 height 30
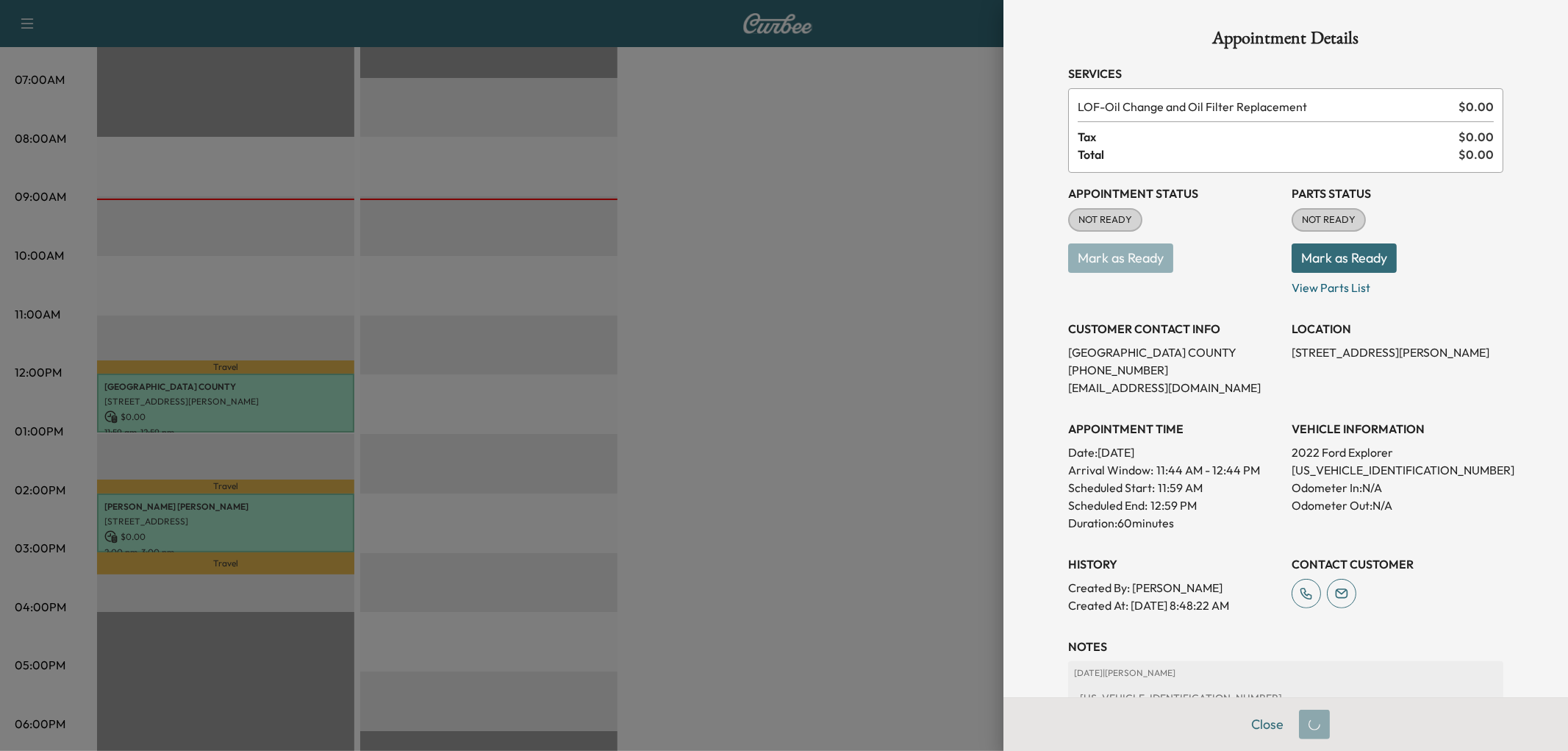
click at [785, 406] on div at bounding box center [784, 376] width 1568 height 751
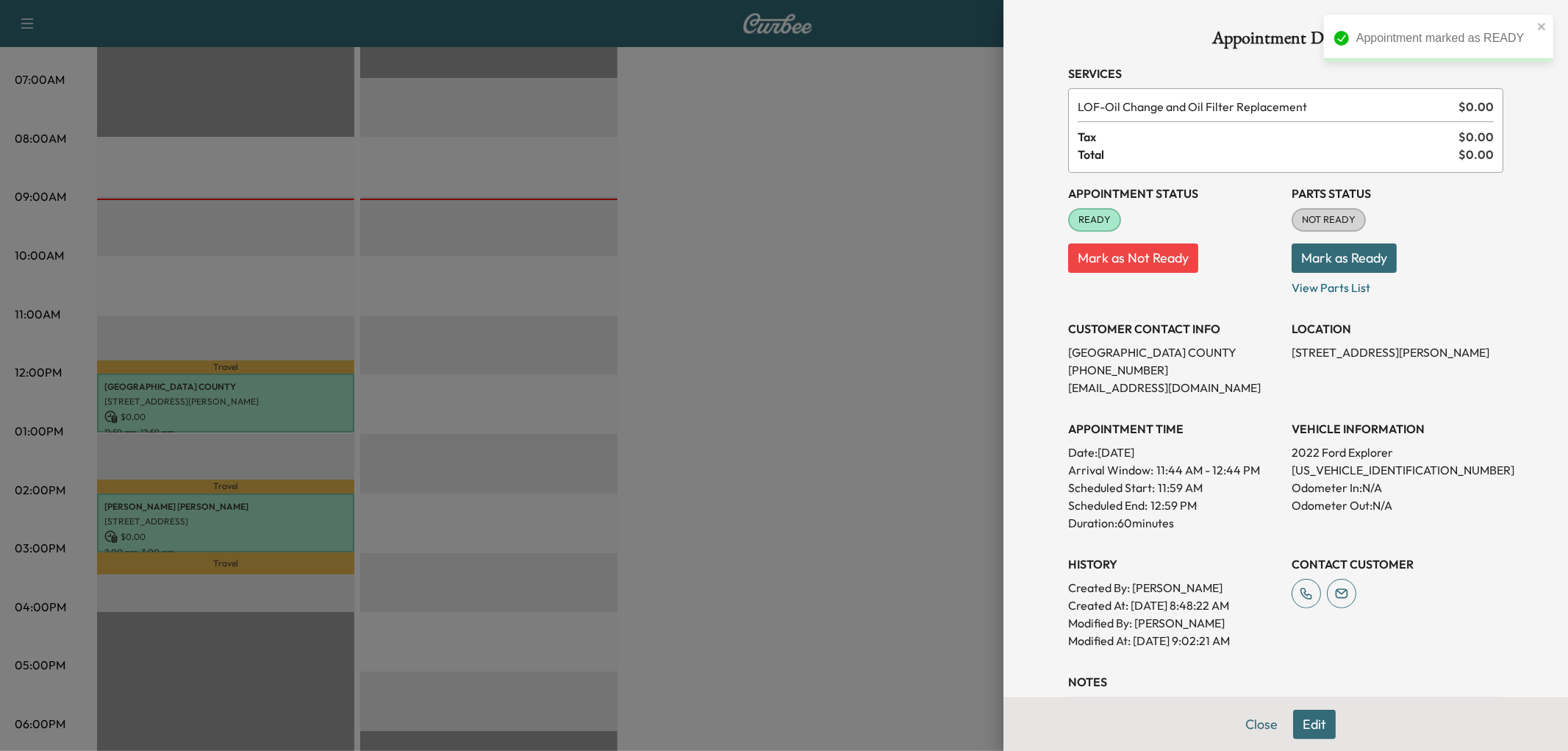
click at [791, 249] on div at bounding box center [784, 376] width 1568 height 751
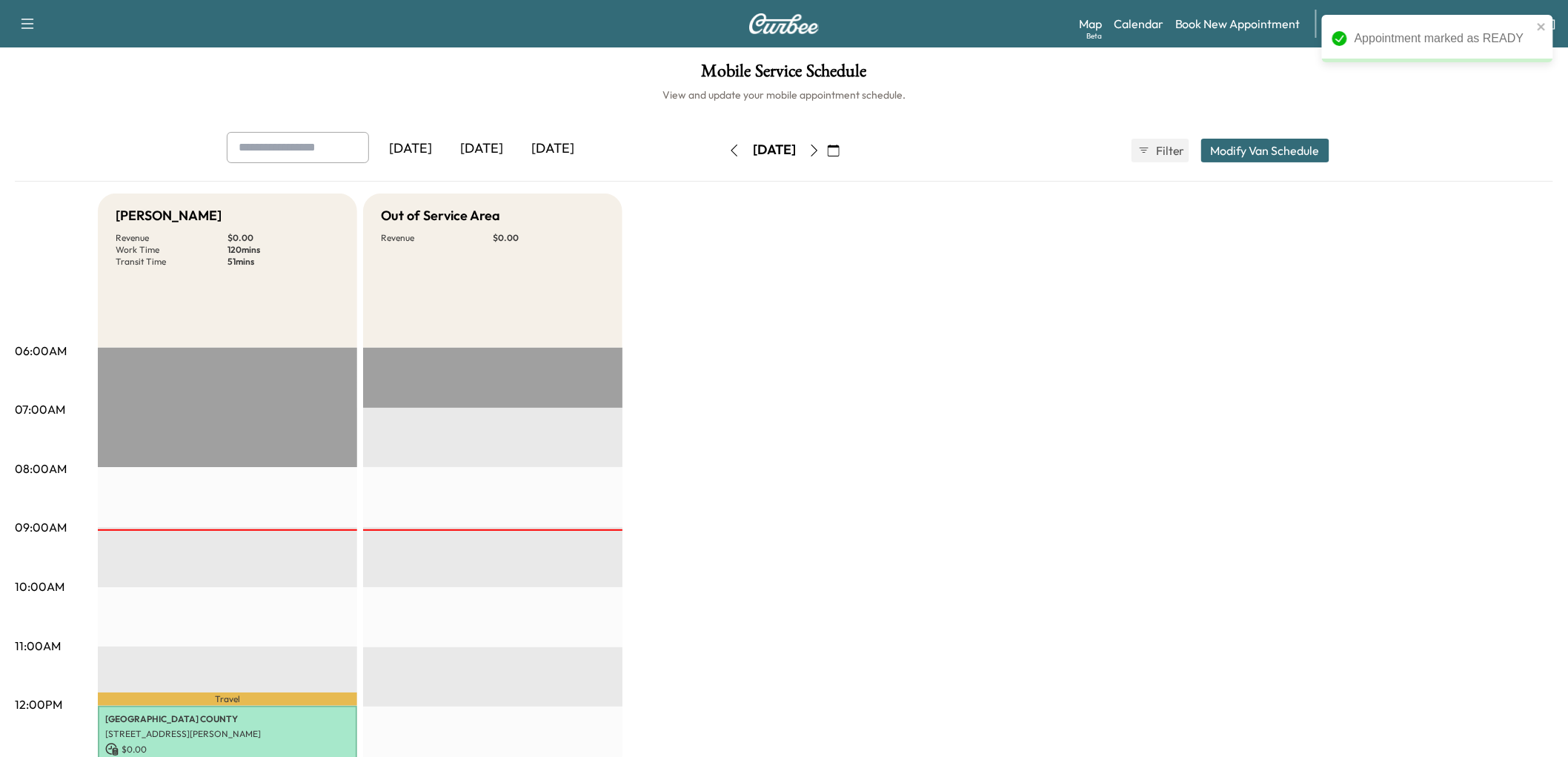
click at [587, 167] on div "[DATE]" at bounding box center [553, 148] width 72 height 34
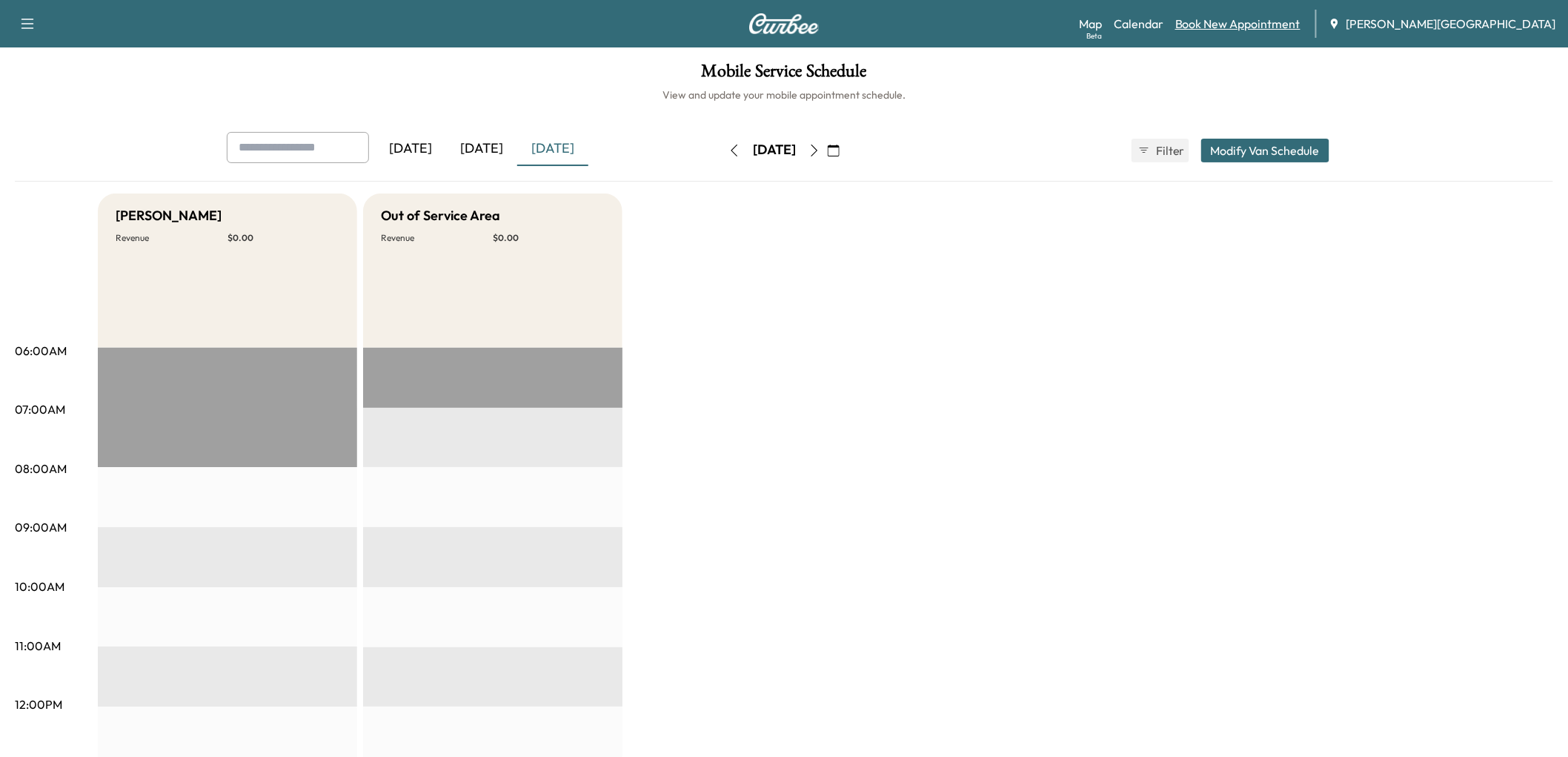
click at [1301, 27] on link "Book New Appointment" at bounding box center [1237, 23] width 125 height 17
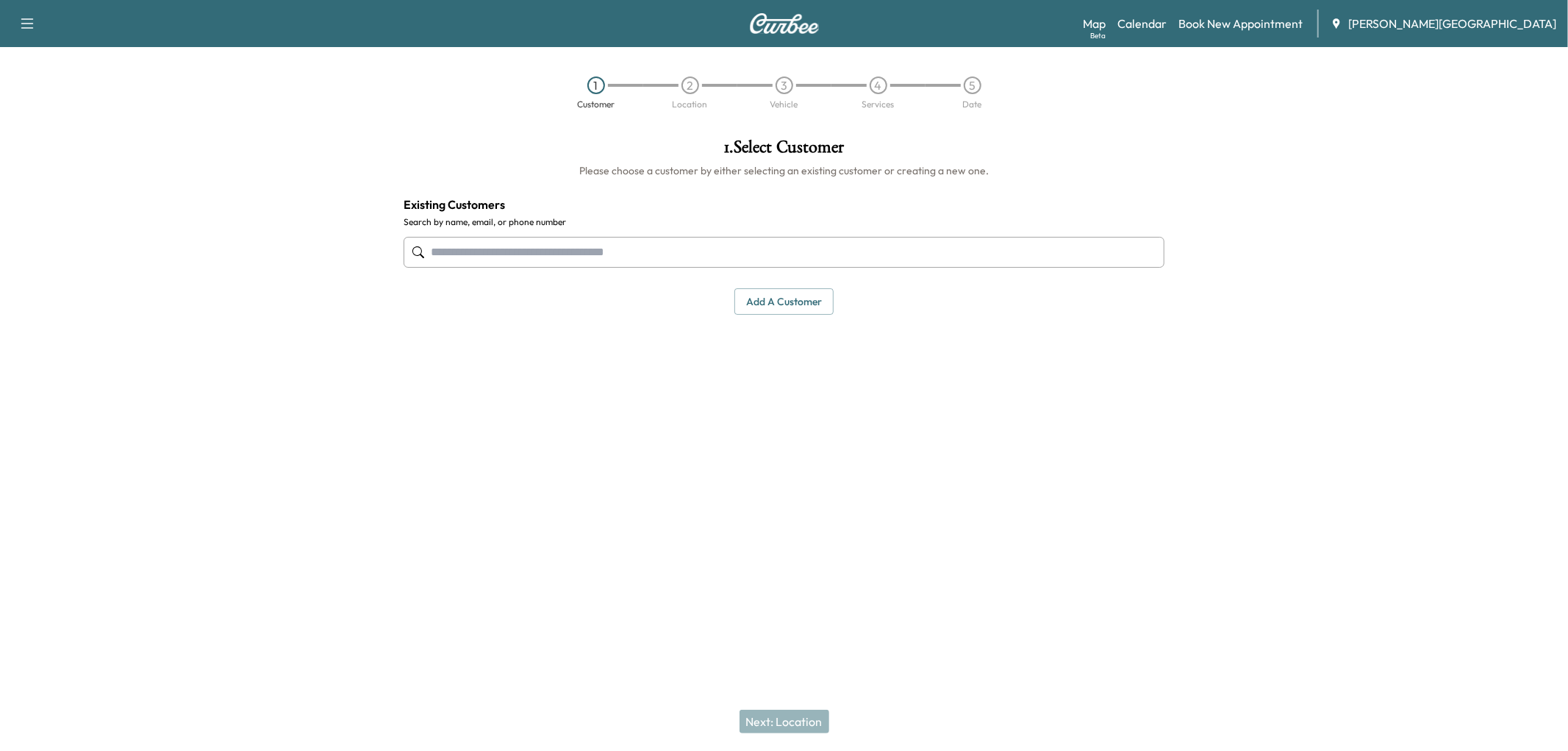
click at [569, 268] on input "text" at bounding box center [784, 253] width 760 height 31
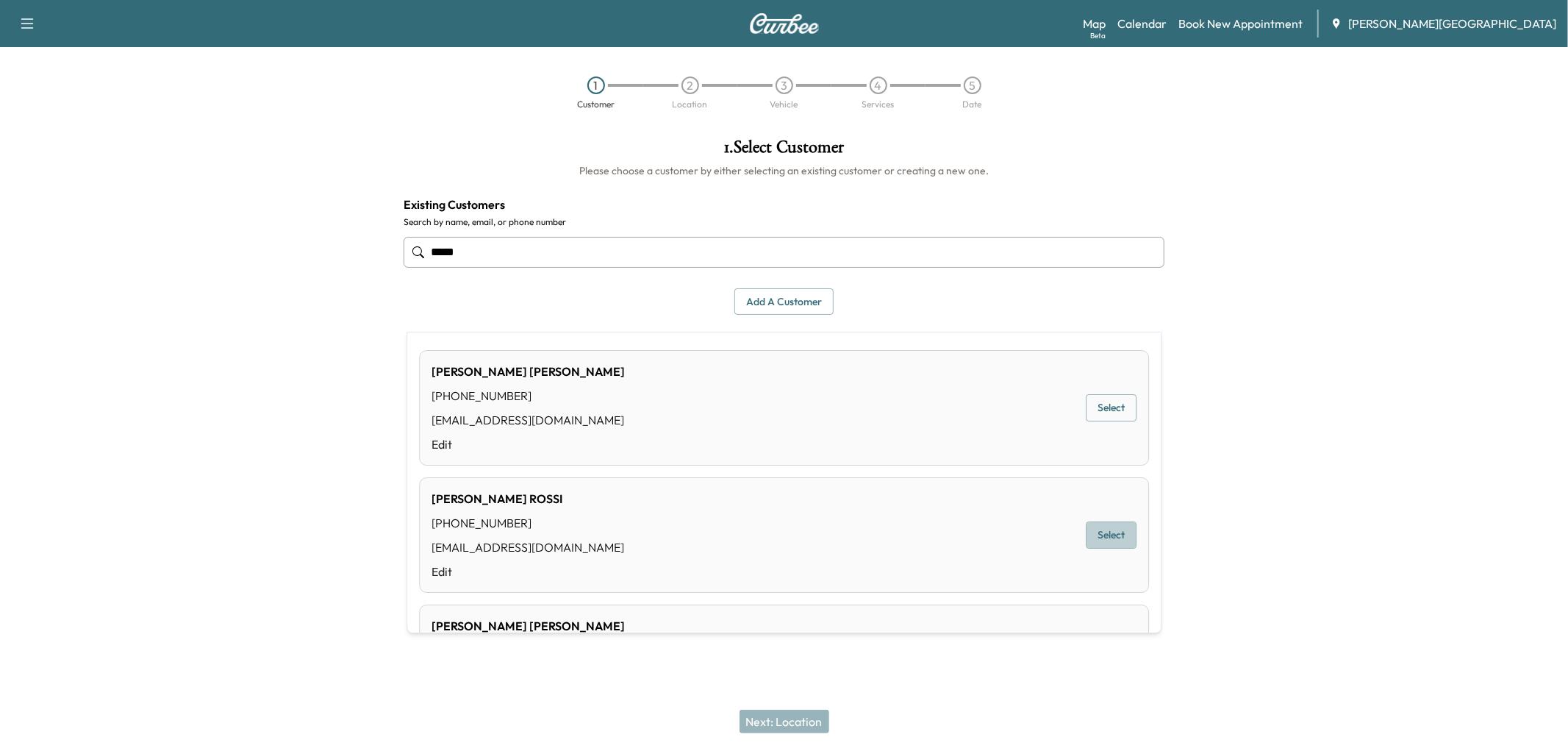
click at [1109, 548] on button "Select" at bounding box center [1111, 535] width 51 height 27
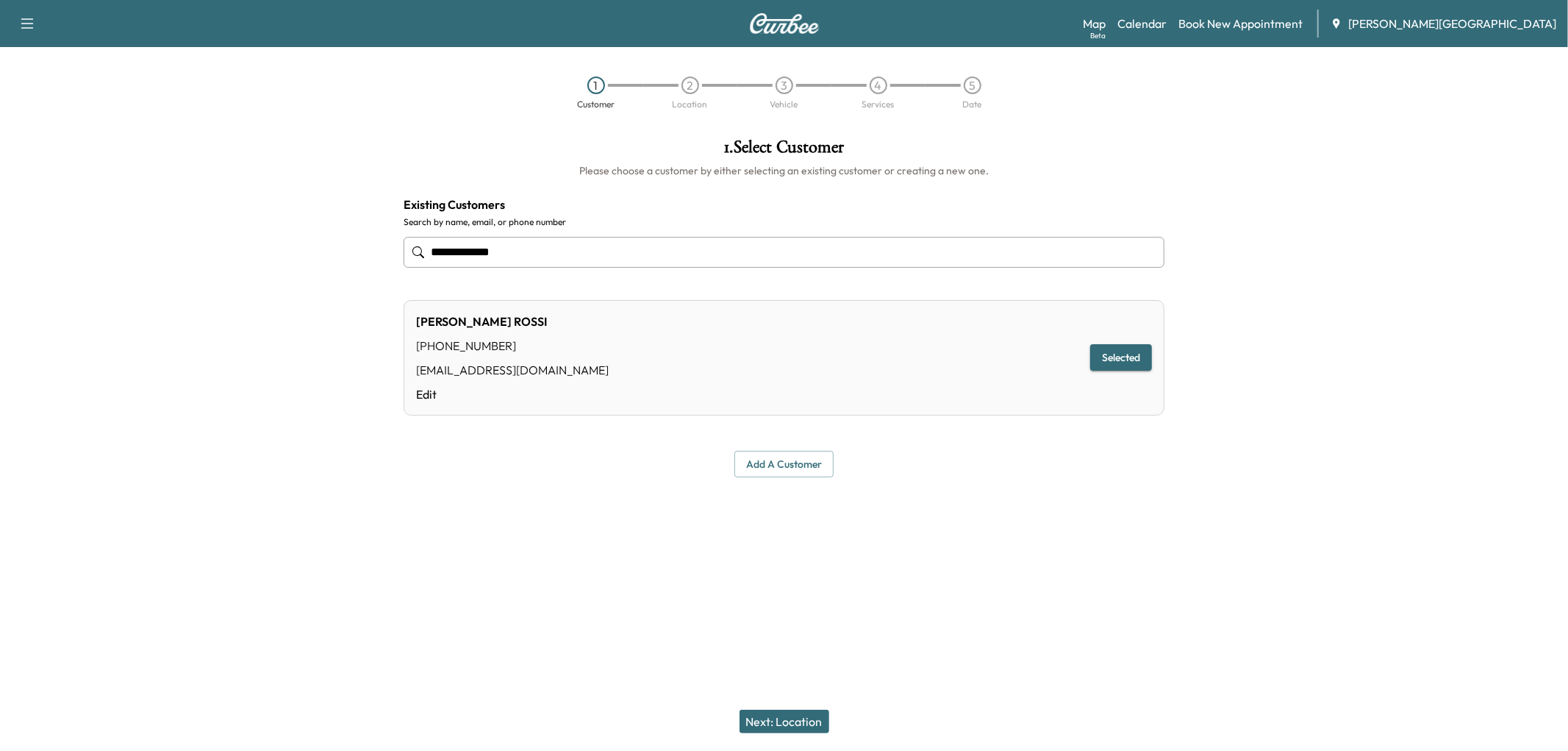
type input "**********"
click at [789, 716] on button "Next: Location" at bounding box center [784, 721] width 89 height 24
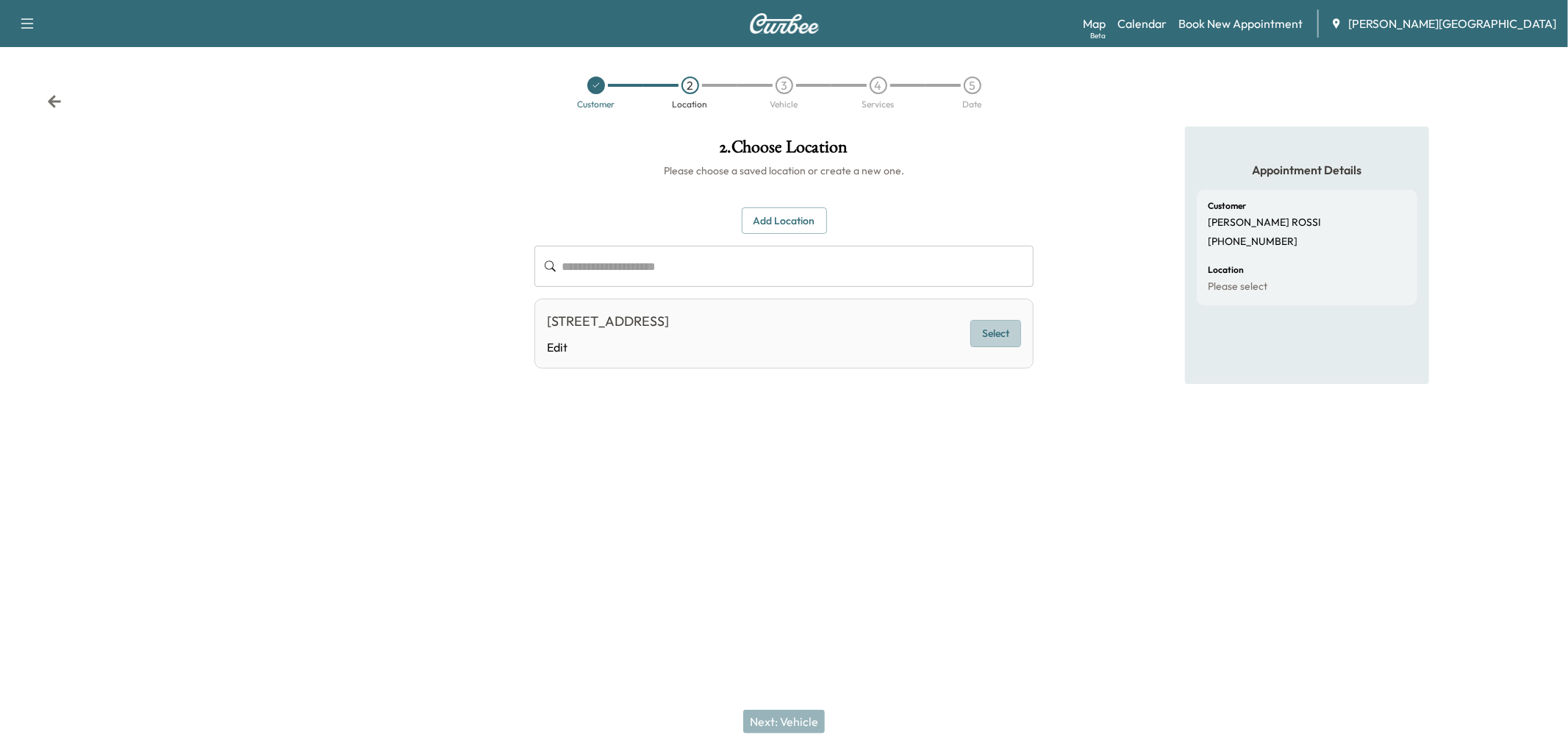
click at [971, 347] on button "Select" at bounding box center [996, 333] width 51 height 27
click at [781, 723] on button "Next: Vehicle" at bounding box center [784, 721] width 82 height 24
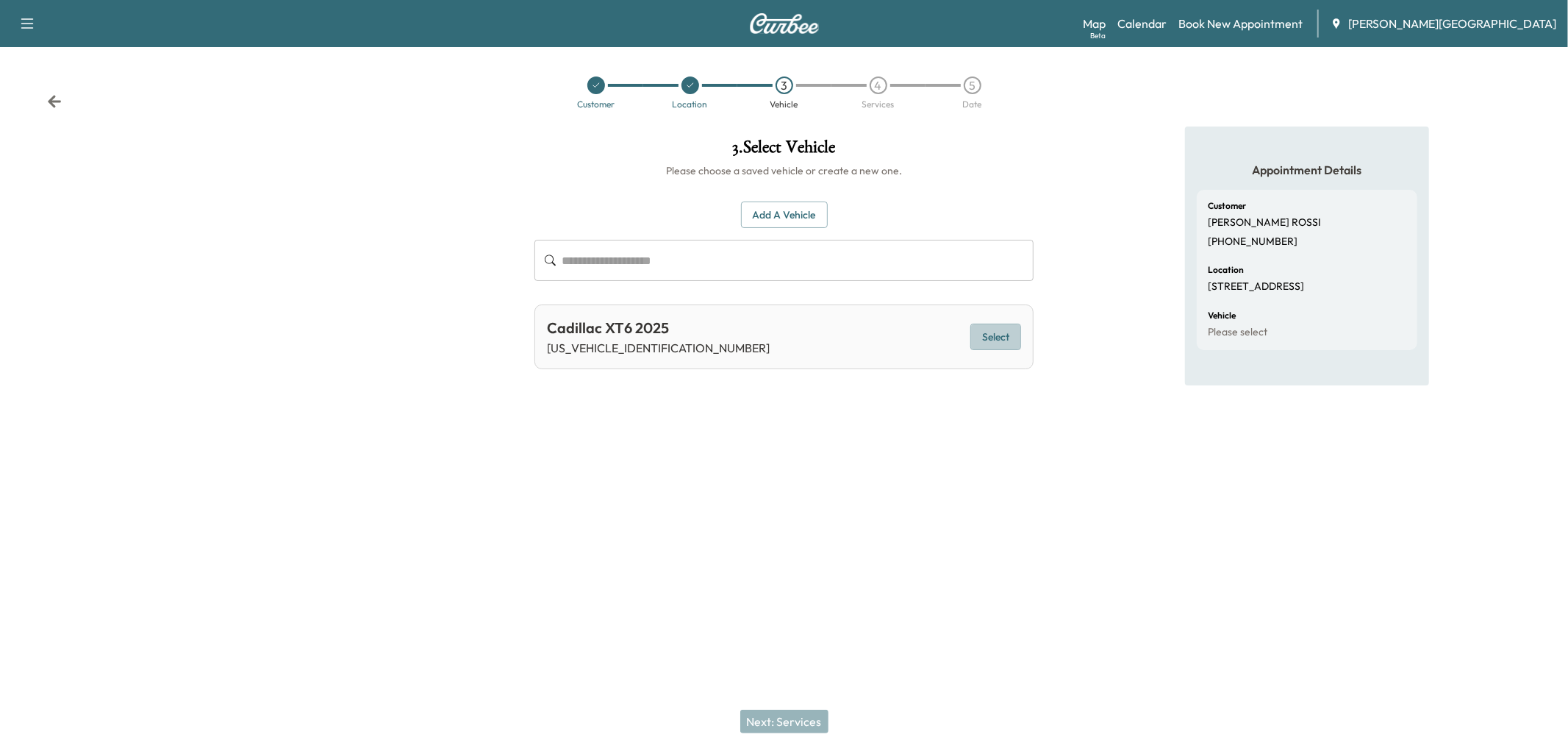
click at [971, 351] on button "Select" at bounding box center [996, 337] width 51 height 27
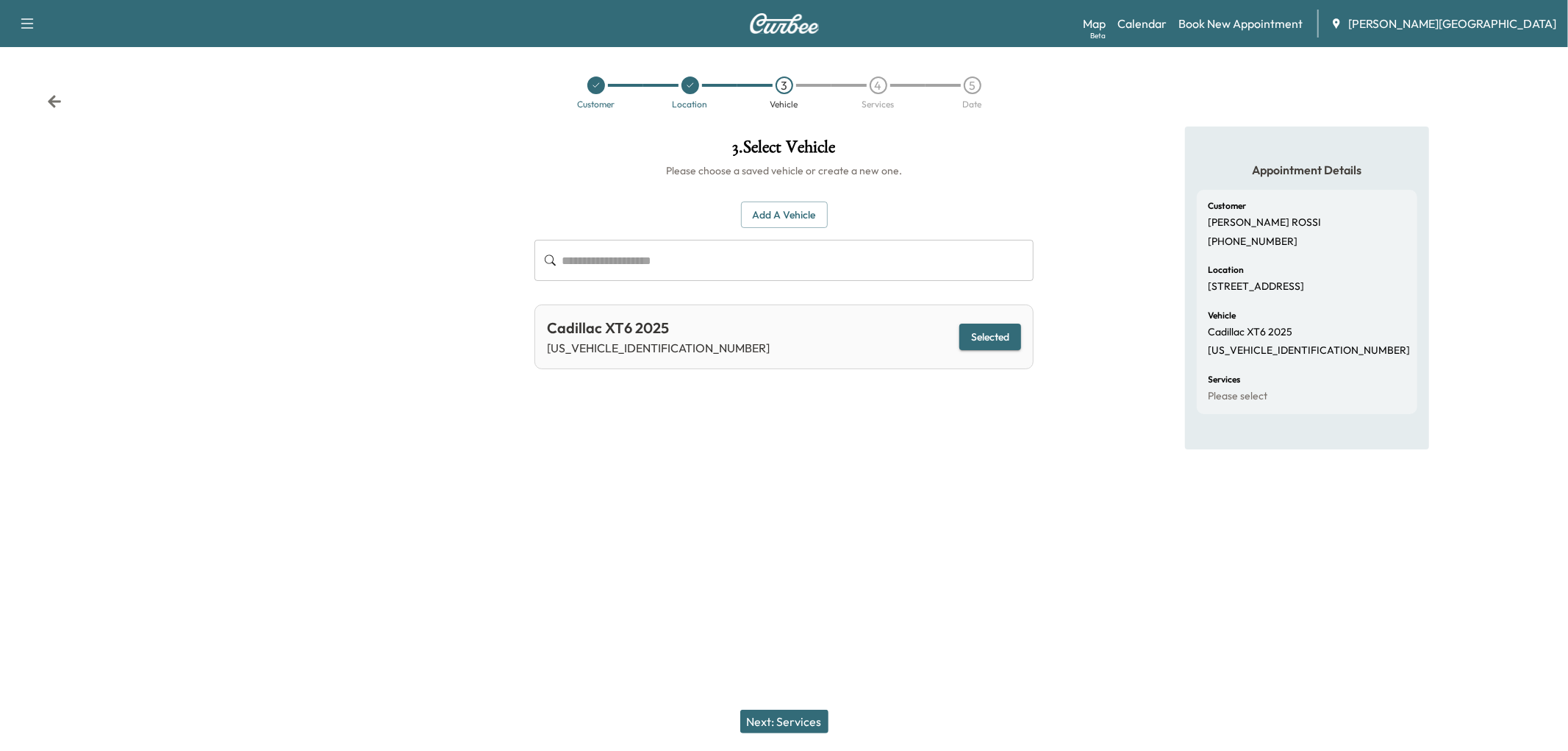
click at [803, 715] on button "Next: Services" at bounding box center [784, 721] width 88 height 24
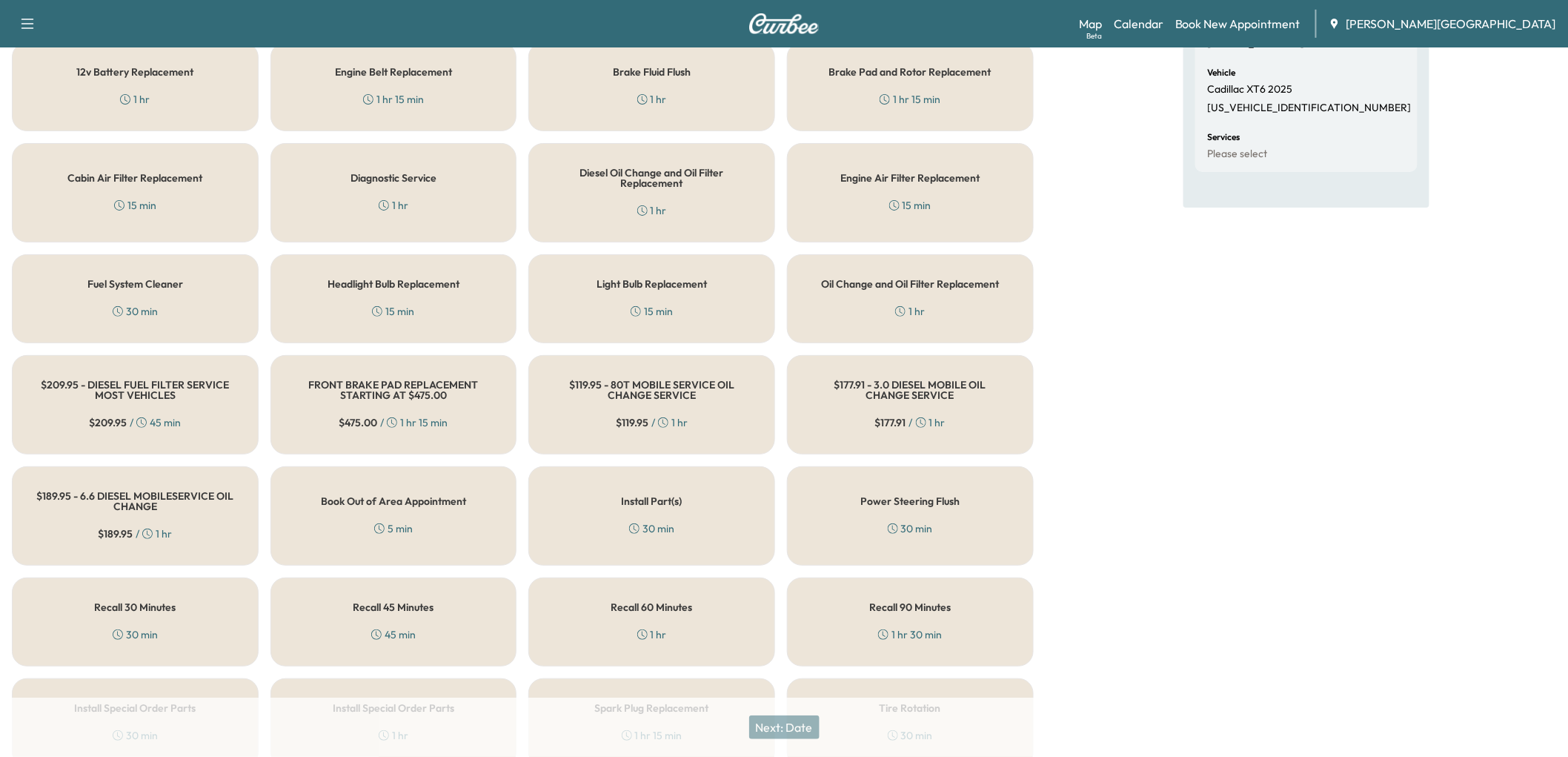
scroll to position [247, 0]
click at [388, 241] on div "Diagnostic Service 1 hr" at bounding box center [393, 191] width 247 height 100
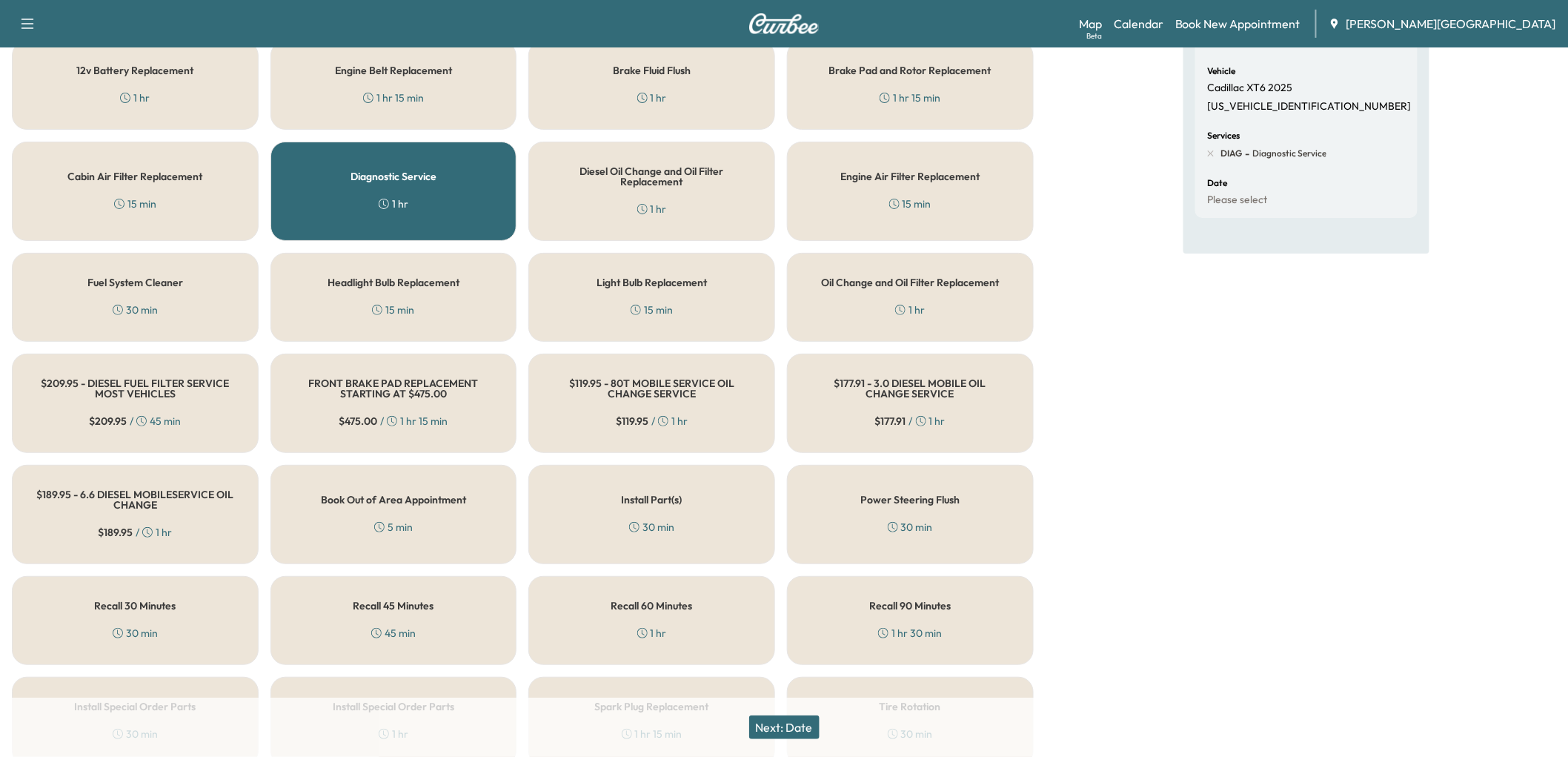
click at [769, 723] on button "Next: Date" at bounding box center [784, 727] width 71 height 24
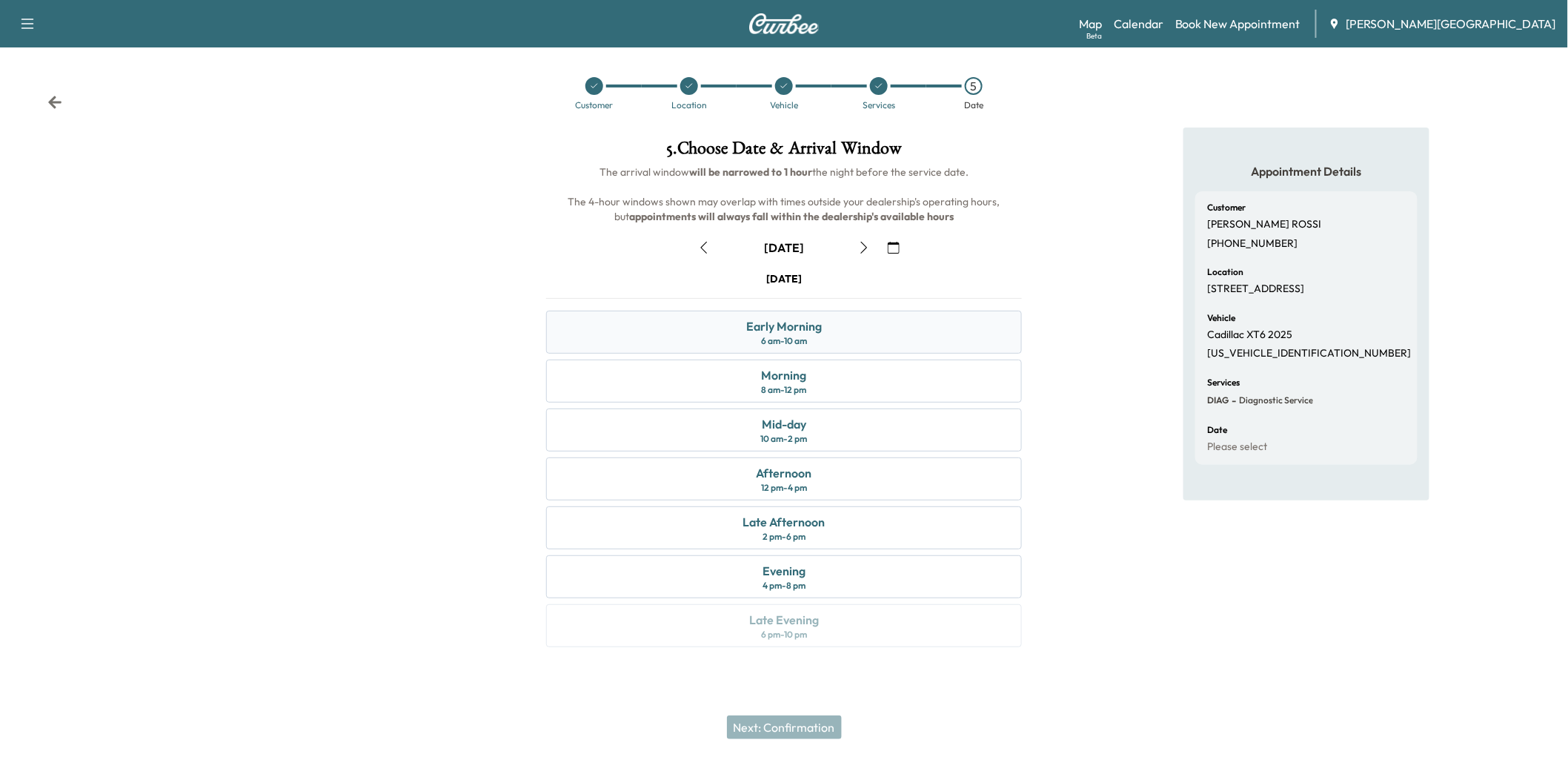
click at [783, 347] on div "6 am - 10 am" at bounding box center [783, 341] width 45 height 12
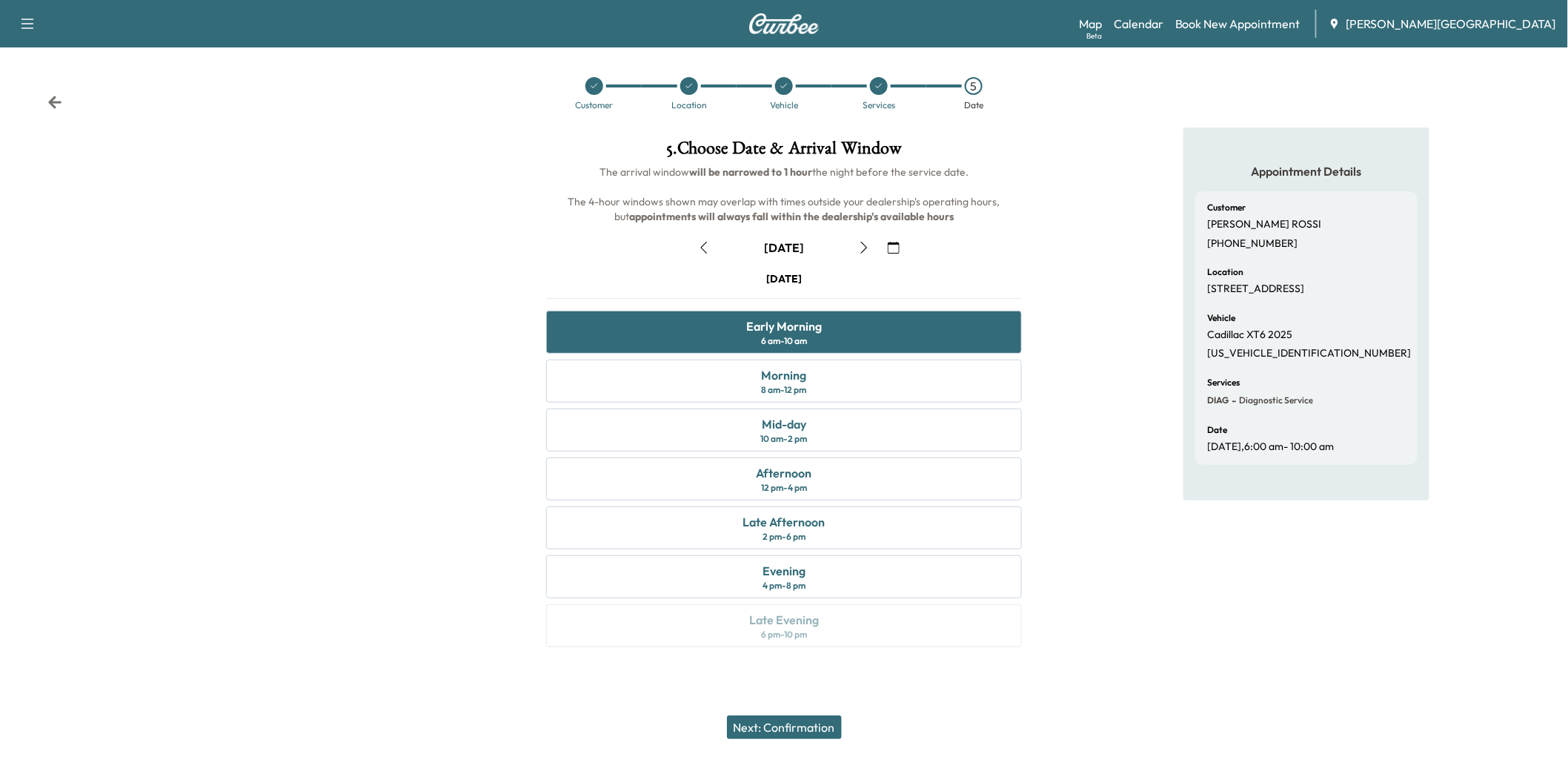
click at [803, 728] on button "Next: Confirmation" at bounding box center [784, 727] width 115 height 24
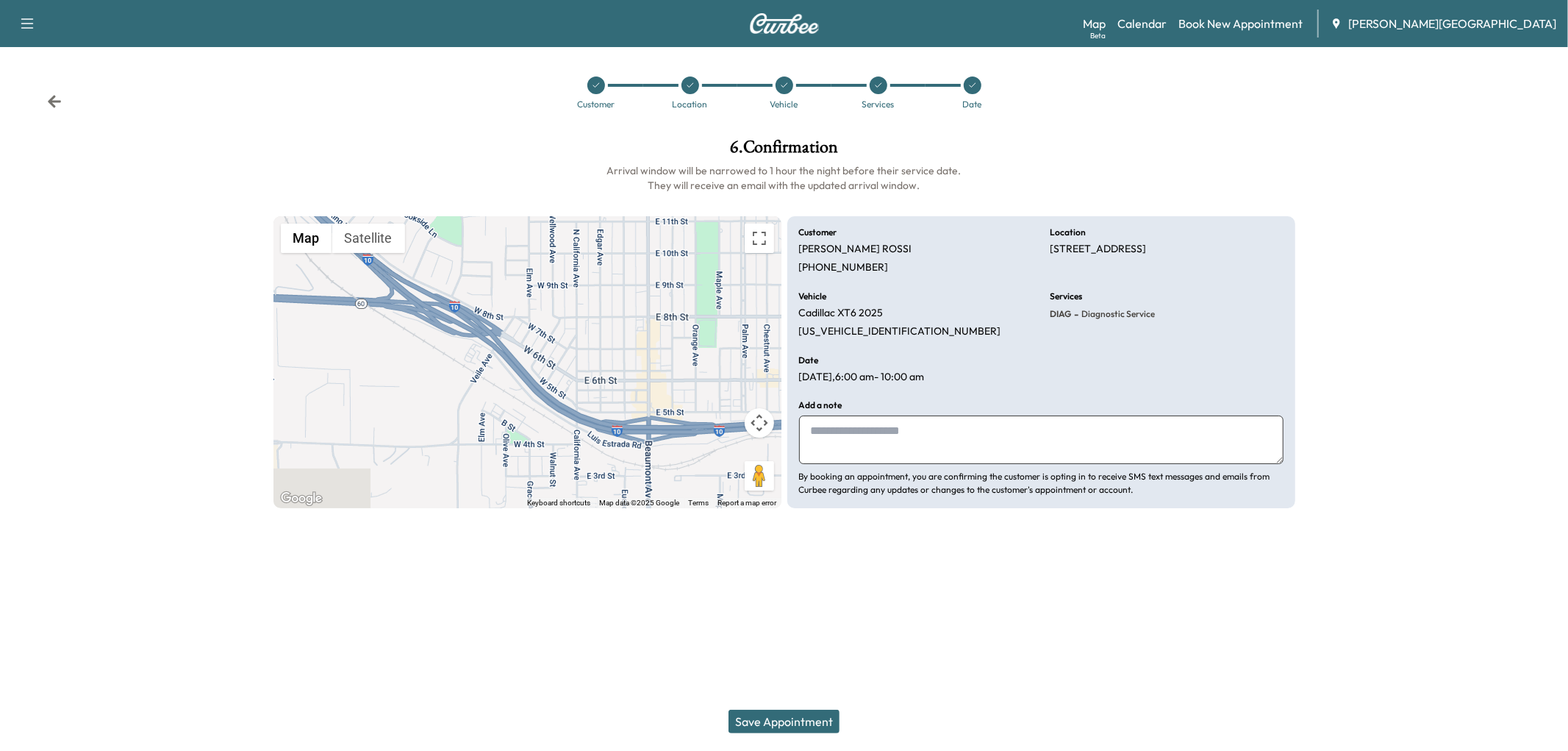
click at [839, 464] on textarea at bounding box center [1041, 440] width 485 height 49
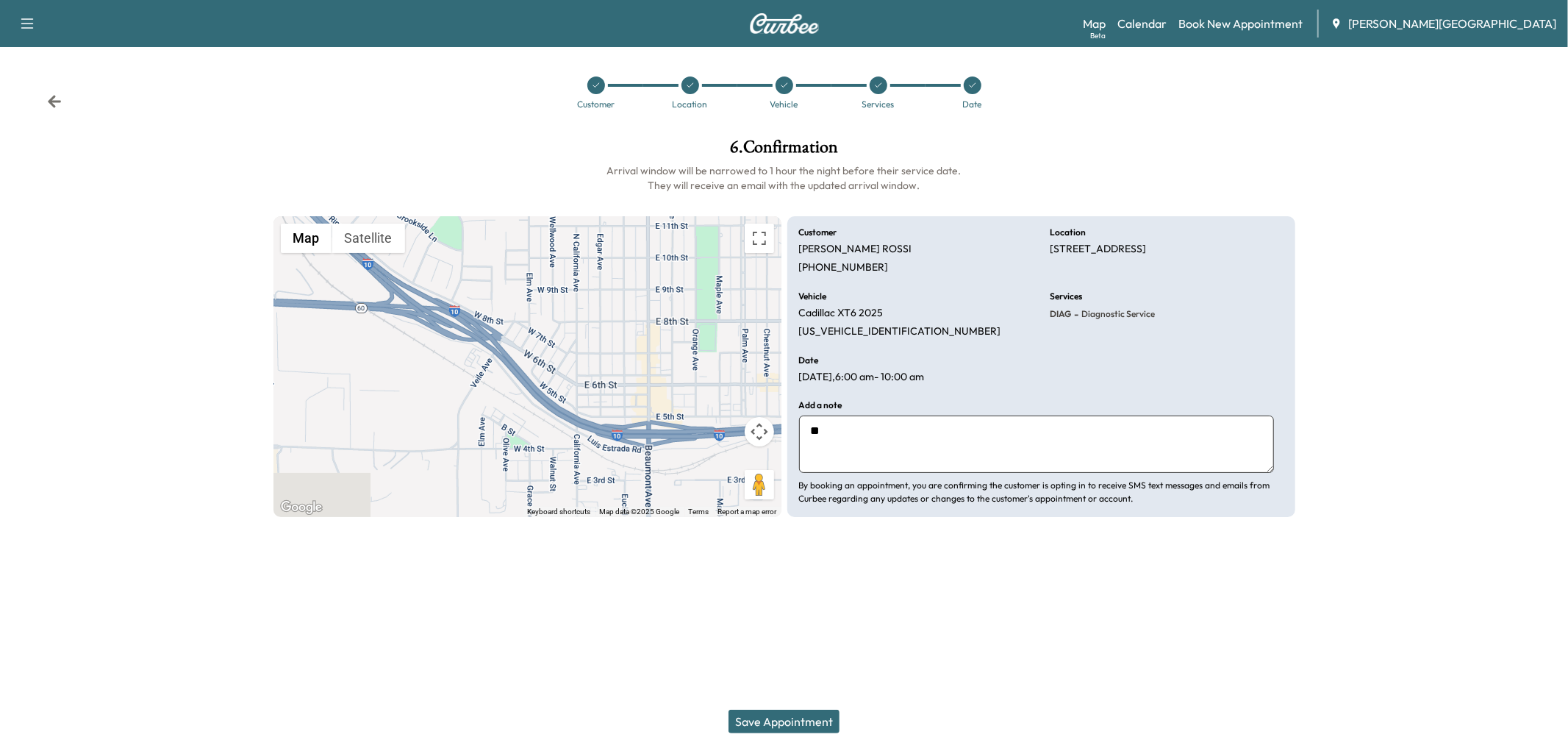
type textarea "*"
type textarea "**********"
click at [822, 712] on button "Save Appointment" at bounding box center [784, 721] width 111 height 24
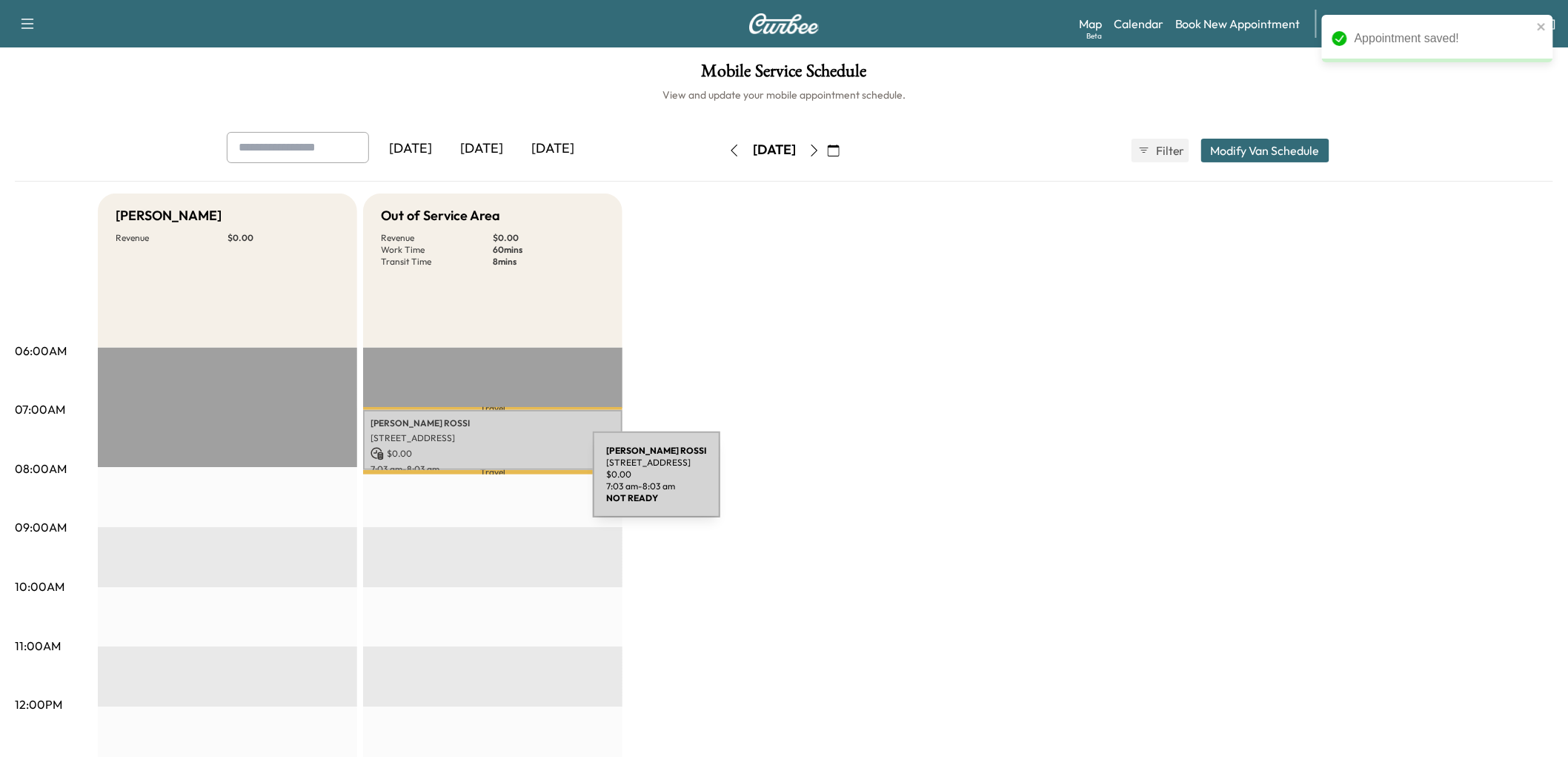
click at [482, 444] on p "[STREET_ADDRESS]" at bounding box center [493, 438] width 245 height 12
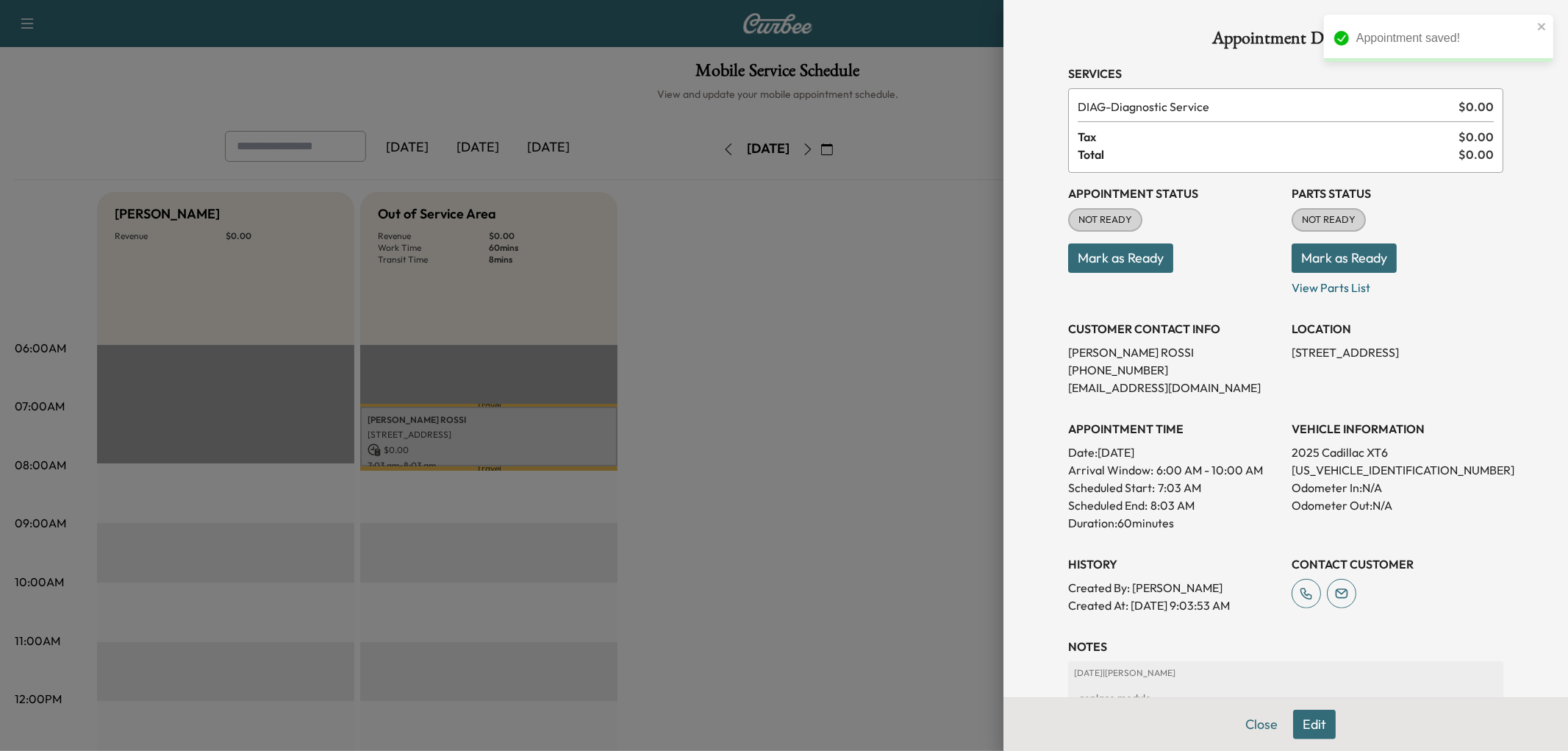
click at [836, 381] on div at bounding box center [784, 376] width 1568 height 751
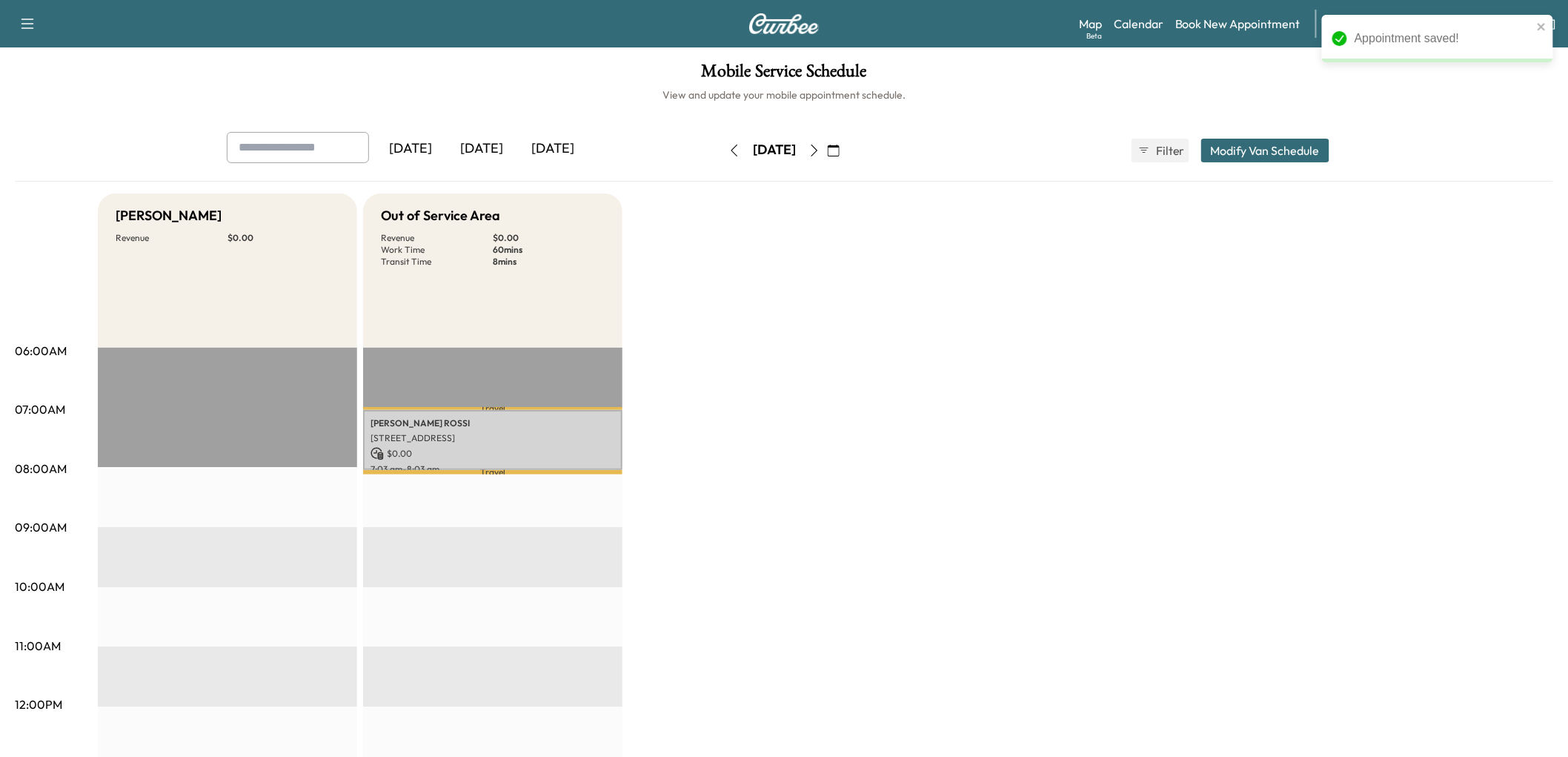
click at [517, 167] on div "[DATE]" at bounding box center [482, 148] width 72 height 34
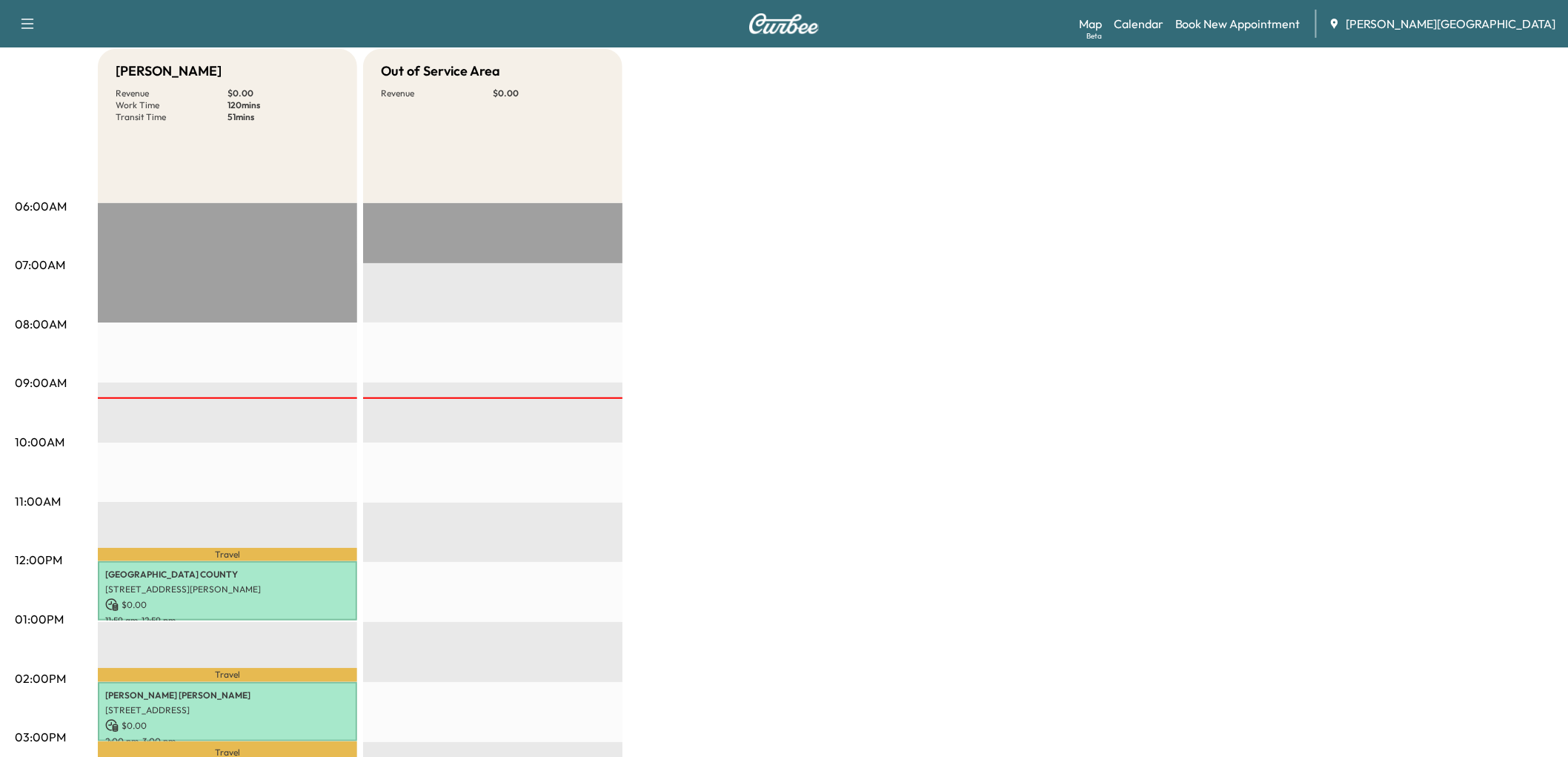
scroll to position [82, 0]
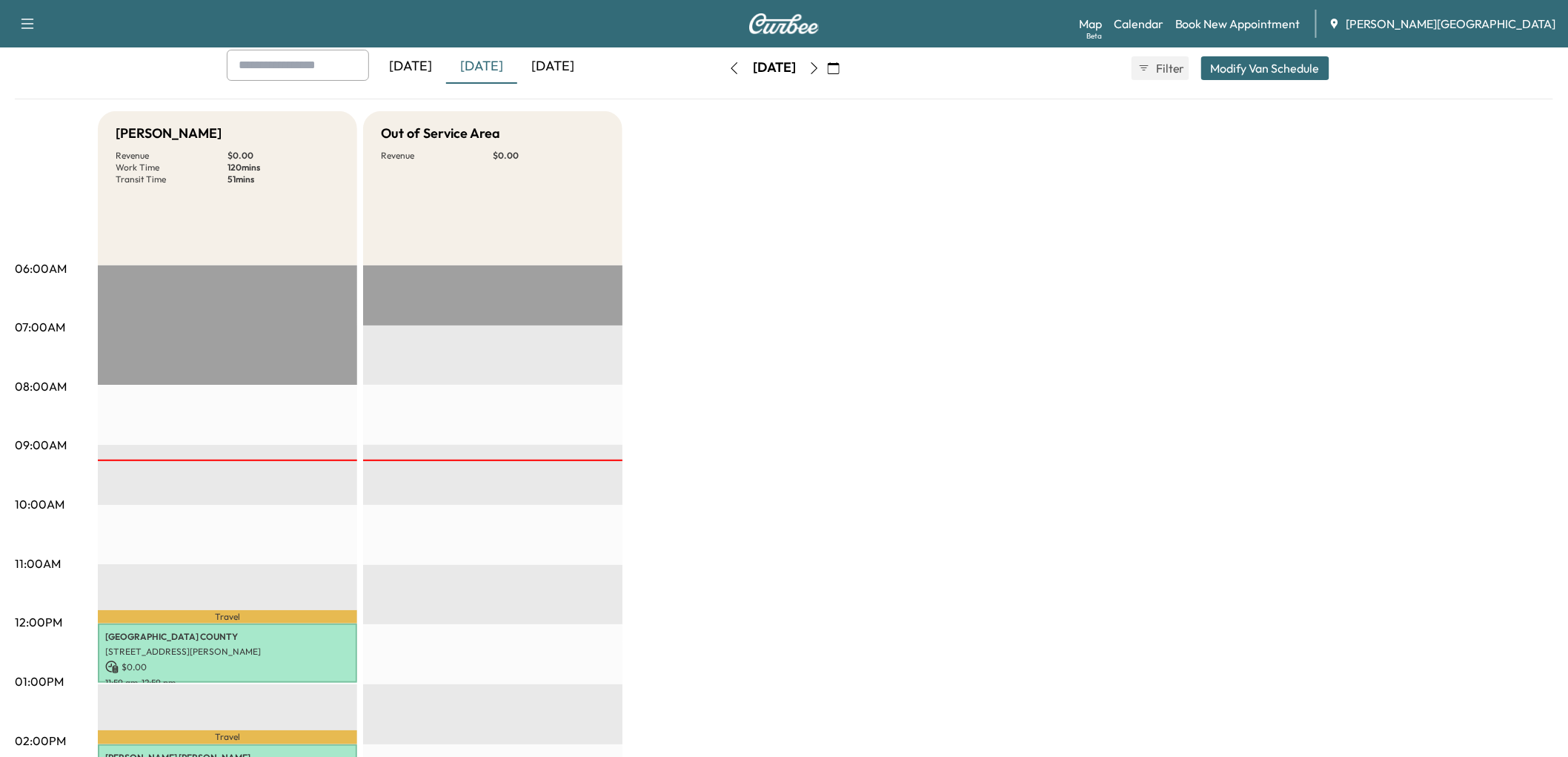
click at [588, 84] on div "[DATE]" at bounding box center [553, 66] width 72 height 34
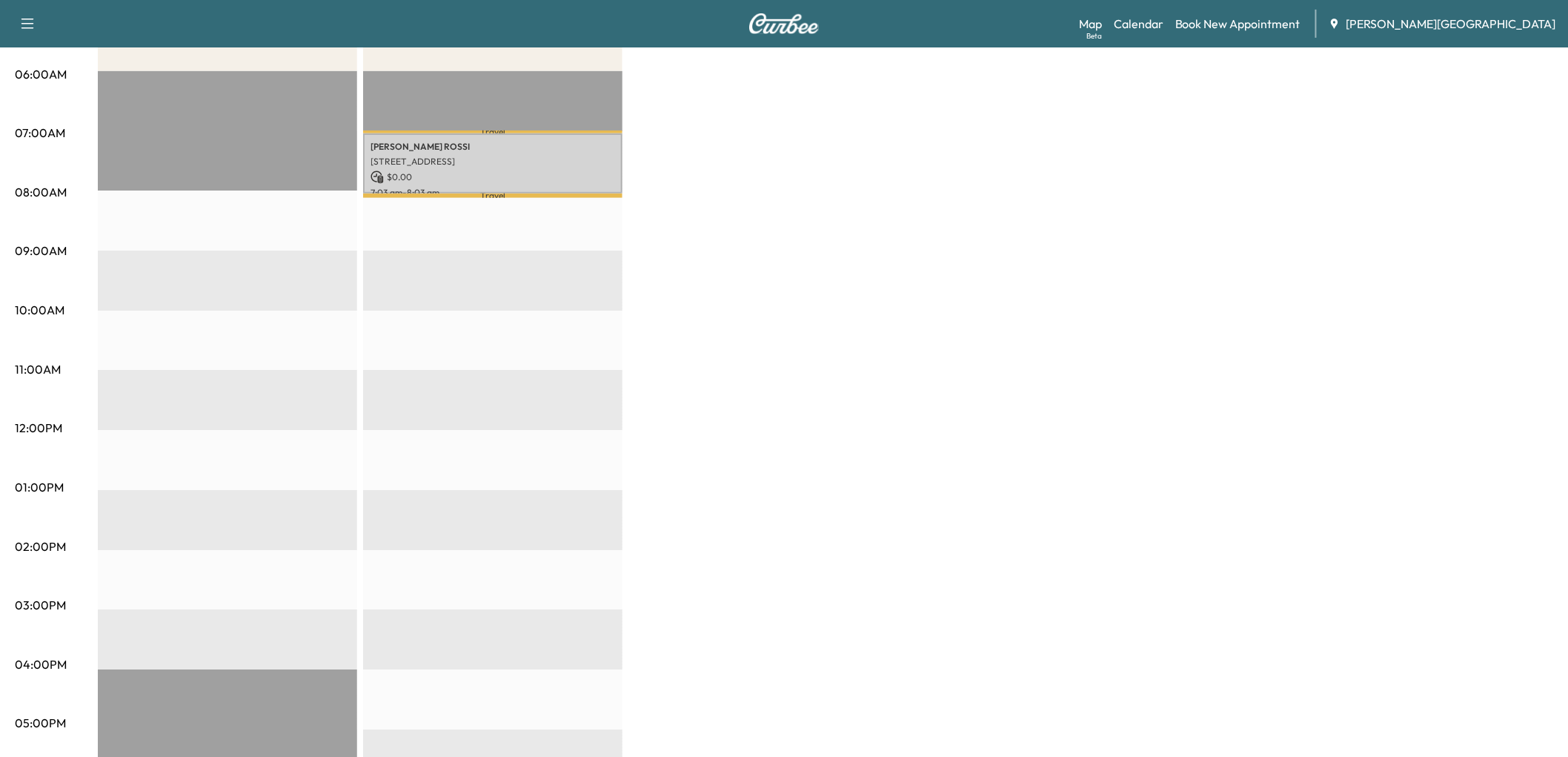
scroll to position [329, 0]
